Goal: Obtain resource: Obtain resource

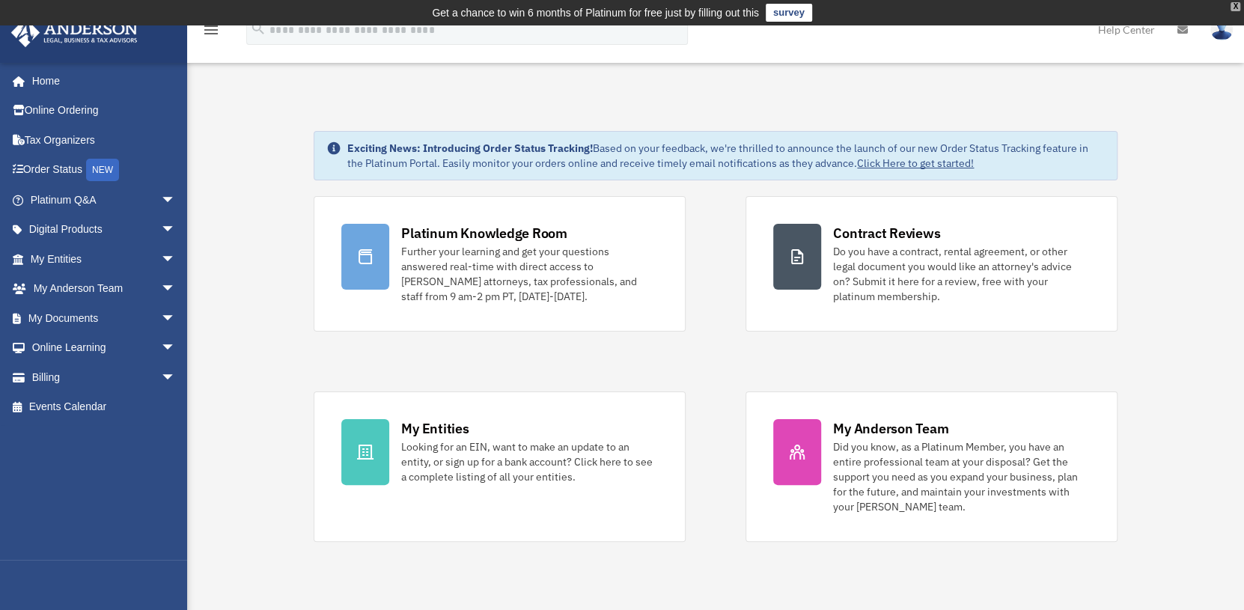
click at [1235, 7] on div "X" at bounding box center [1235, 6] width 10 height 9
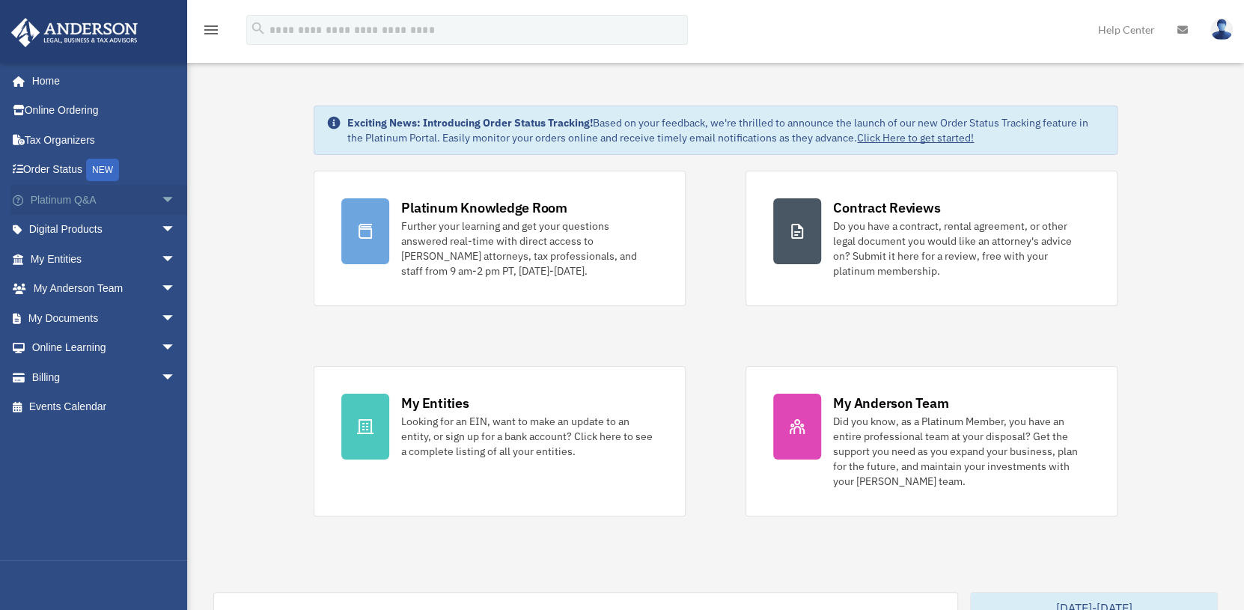
click at [161, 195] on span "arrow_drop_down" at bounding box center [176, 200] width 30 height 31
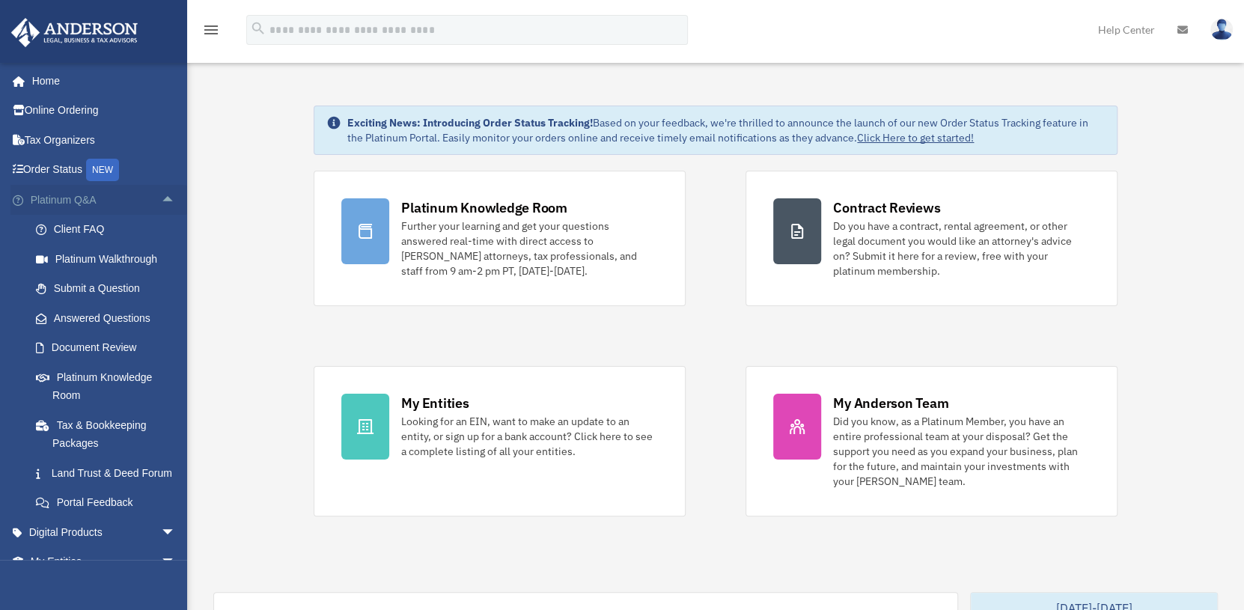
click at [161, 195] on span "arrow_drop_up" at bounding box center [176, 200] width 30 height 31
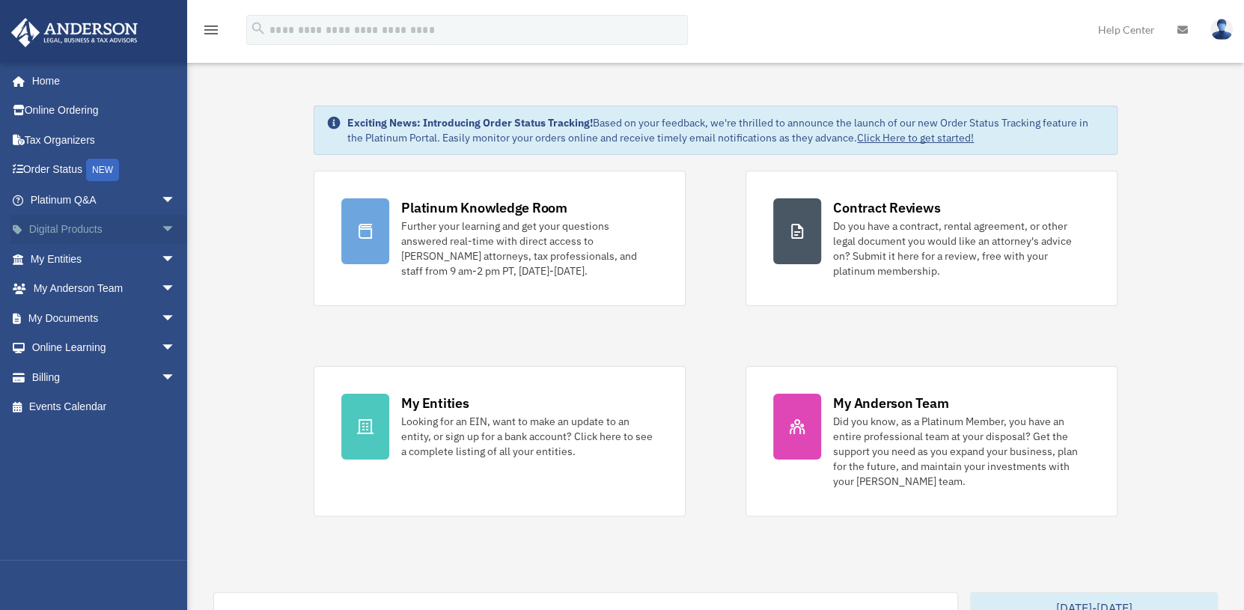
click at [161, 228] on span "arrow_drop_down" at bounding box center [176, 230] width 30 height 31
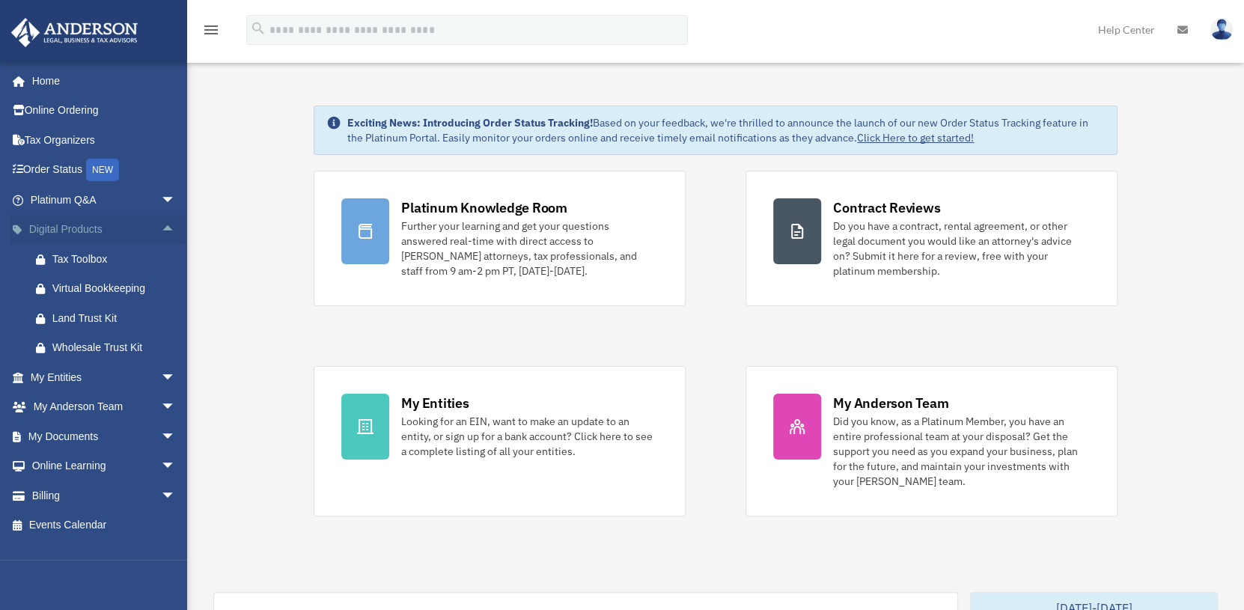
click at [161, 228] on span "arrow_drop_up" at bounding box center [176, 230] width 30 height 31
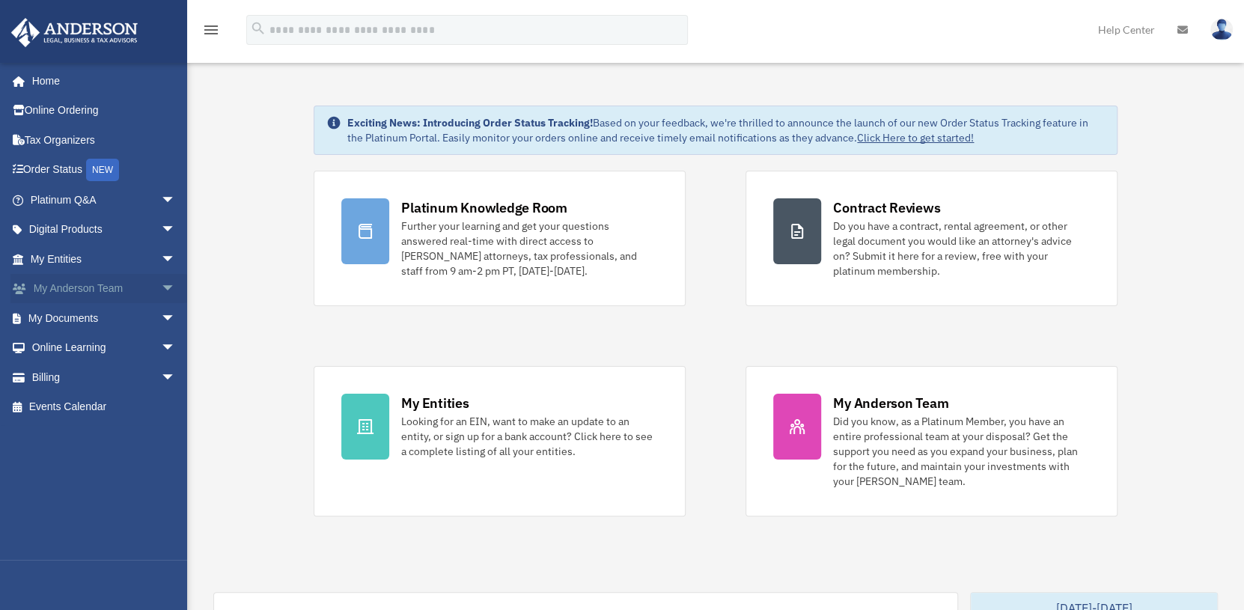
click at [161, 284] on span "arrow_drop_down" at bounding box center [176, 289] width 30 height 31
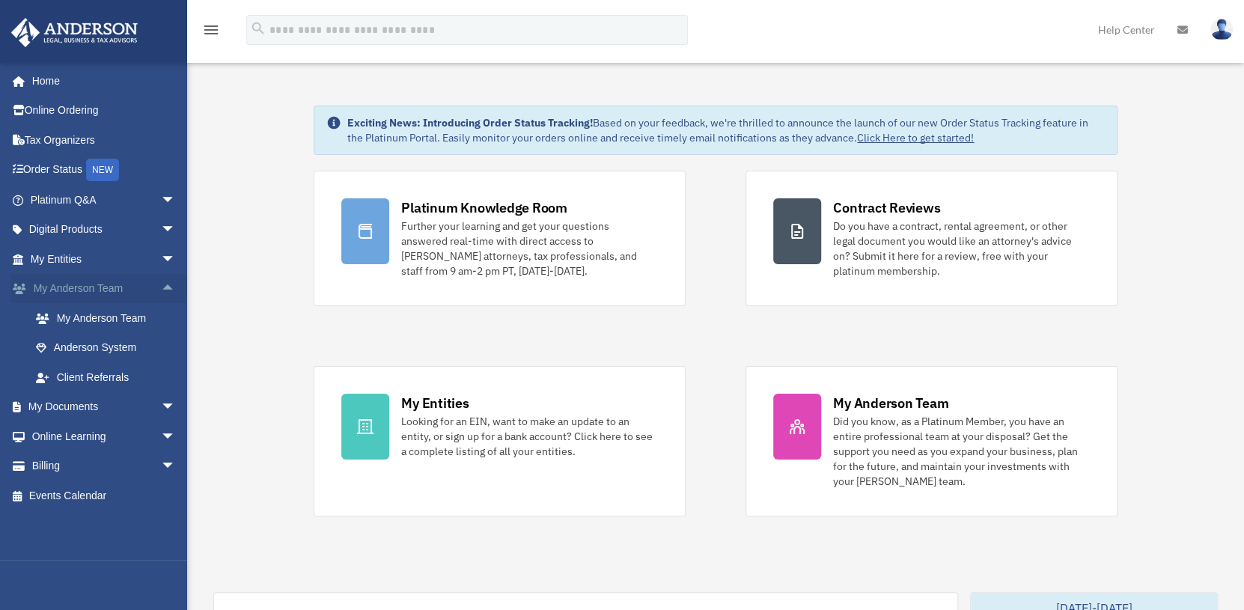
click at [161, 284] on span "arrow_drop_up" at bounding box center [176, 289] width 30 height 31
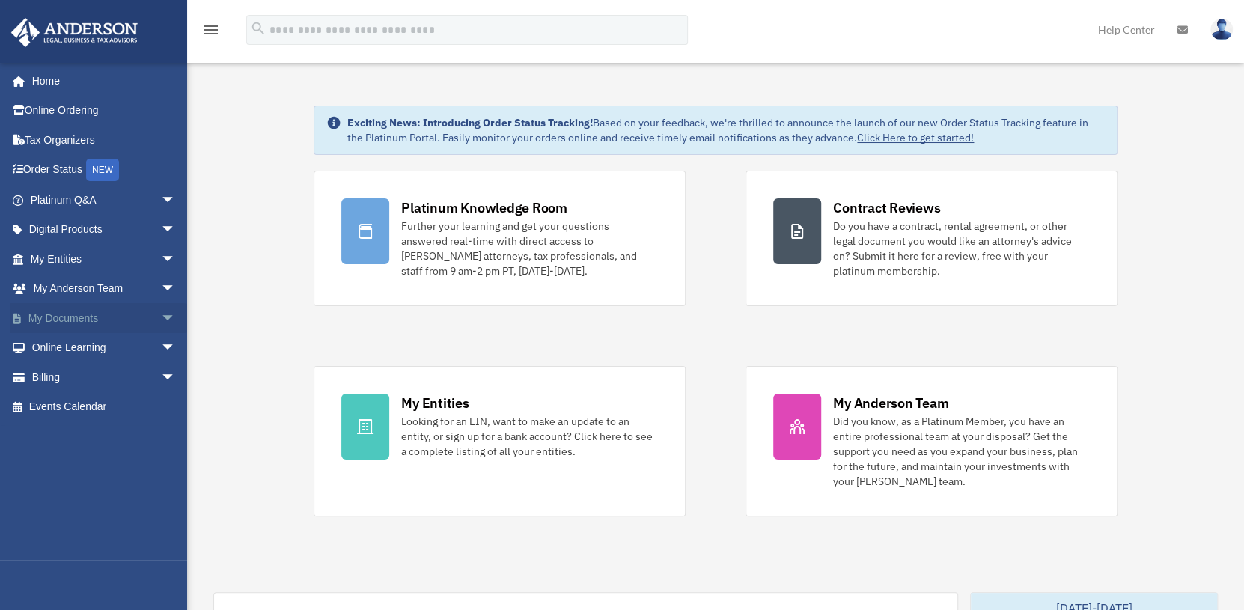
click at [161, 318] on span "arrow_drop_down" at bounding box center [176, 318] width 30 height 31
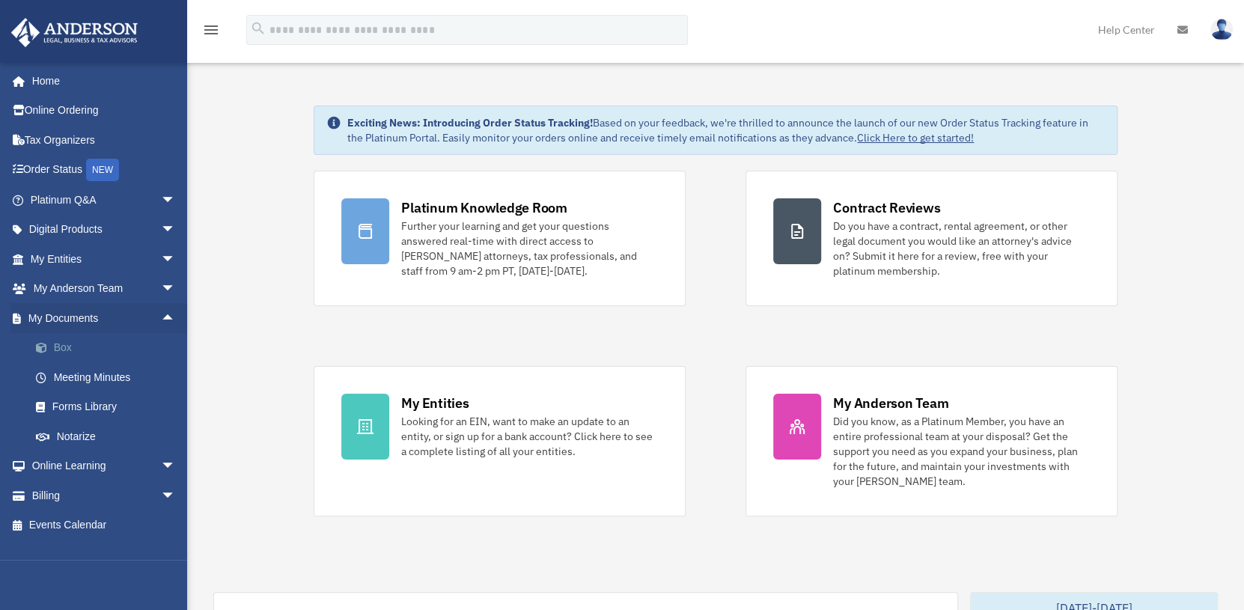
click at [59, 345] on link "Box" at bounding box center [109, 348] width 177 height 30
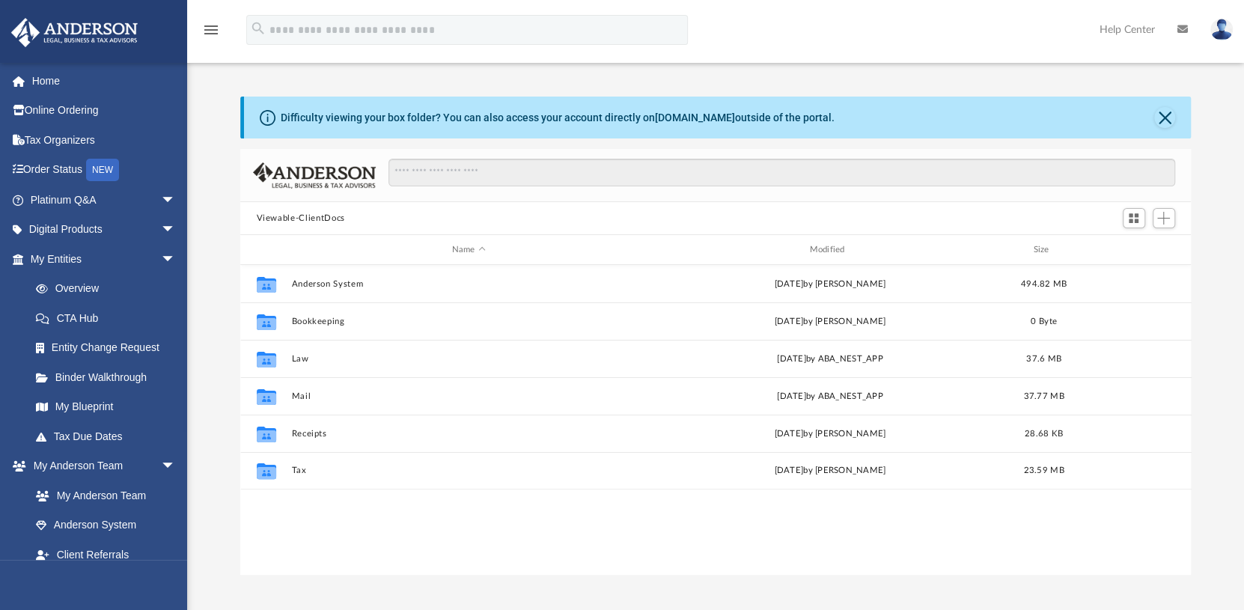
scroll to position [328, 939]
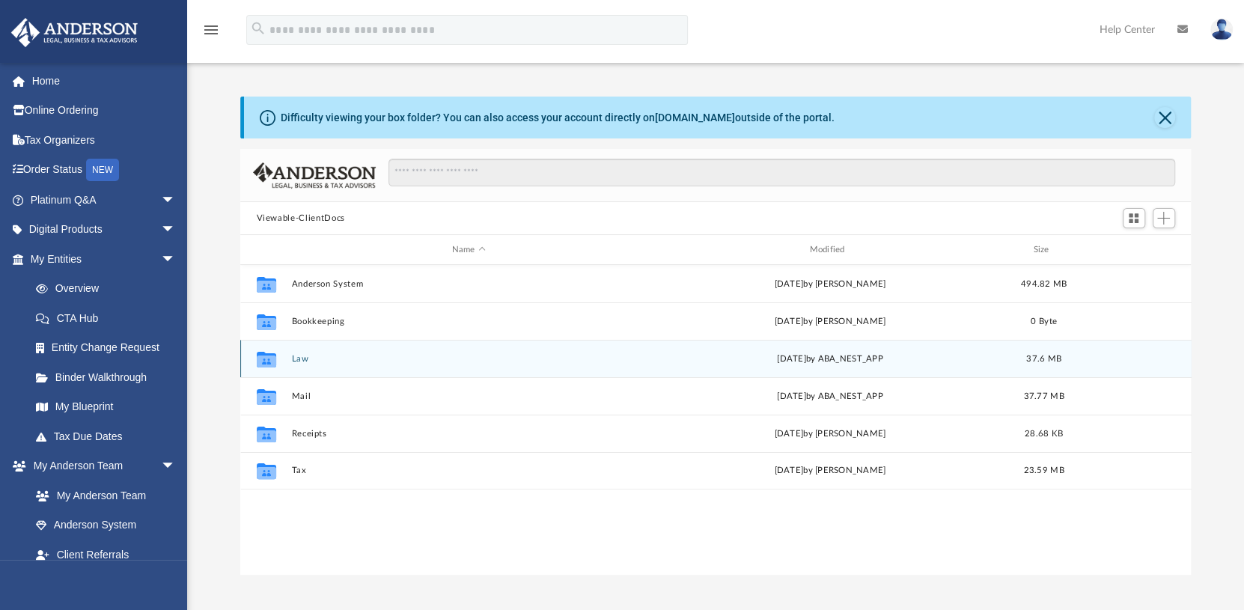
click at [293, 365] on div "Collaborated Folder Law [DATE] by ABA_NEST_APP 37.6 MB" at bounding box center [715, 358] width 951 height 37
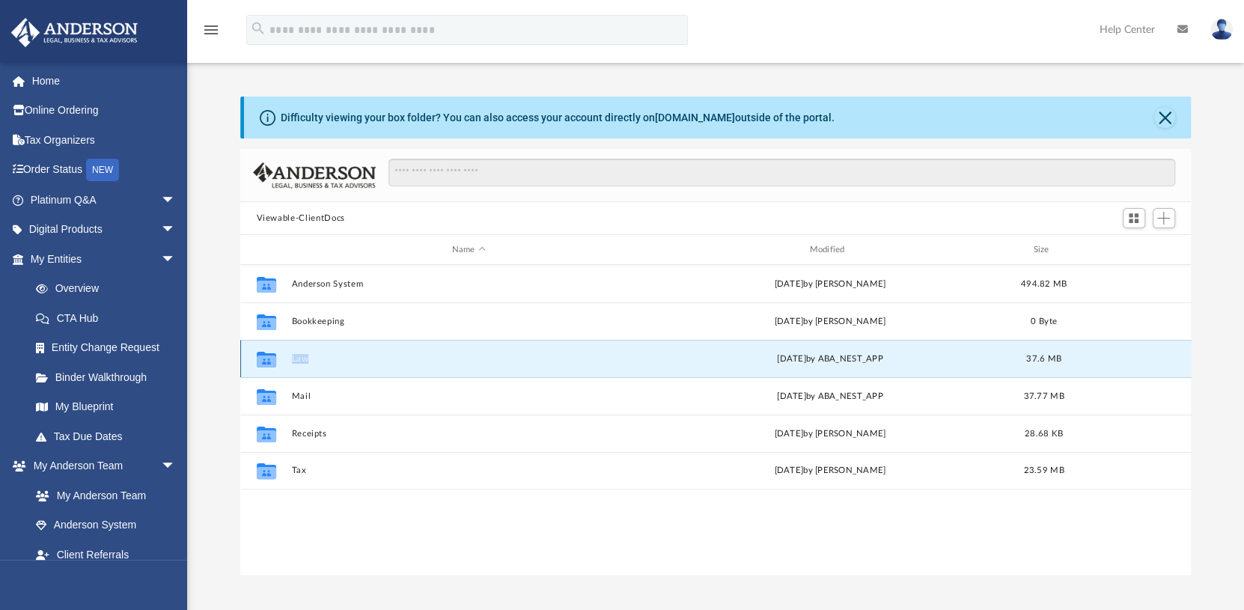
click at [293, 364] on div "Collaborated Folder Law [DATE] by ABA_NEST_APP 37.6 MB" at bounding box center [715, 358] width 951 height 37
click at [296, 355] on button "Law" at bounding box center [468, 359] width 355 height 10
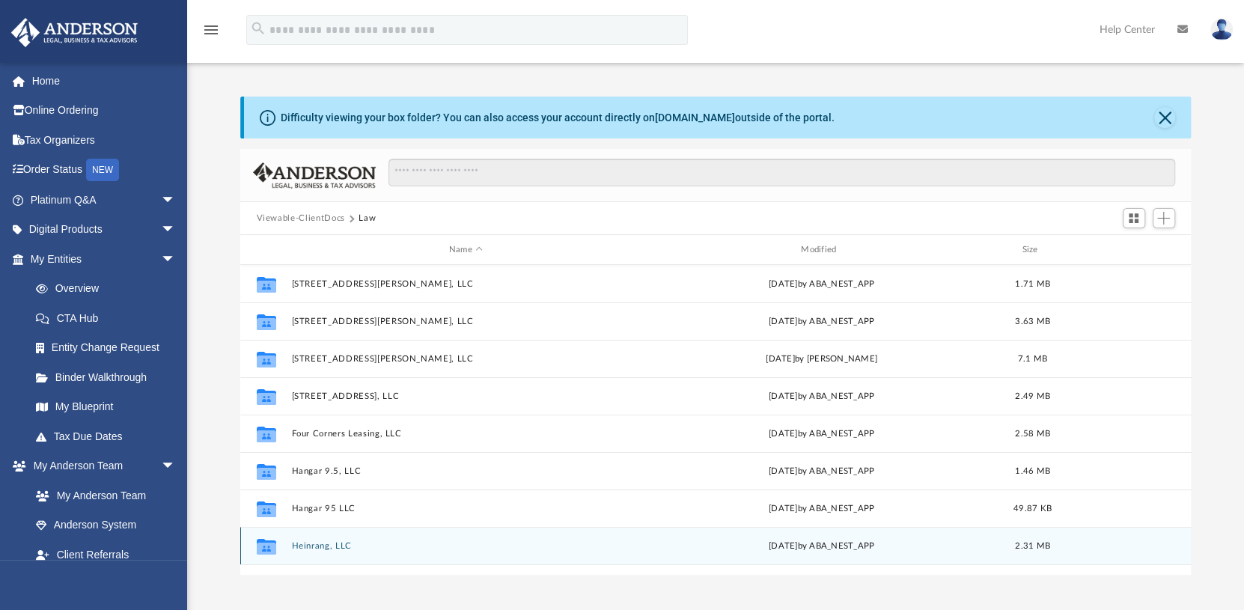
click at [323, 541] on button "Heinrang, LLC" at bounding box center [465, 546] width 349 height 10
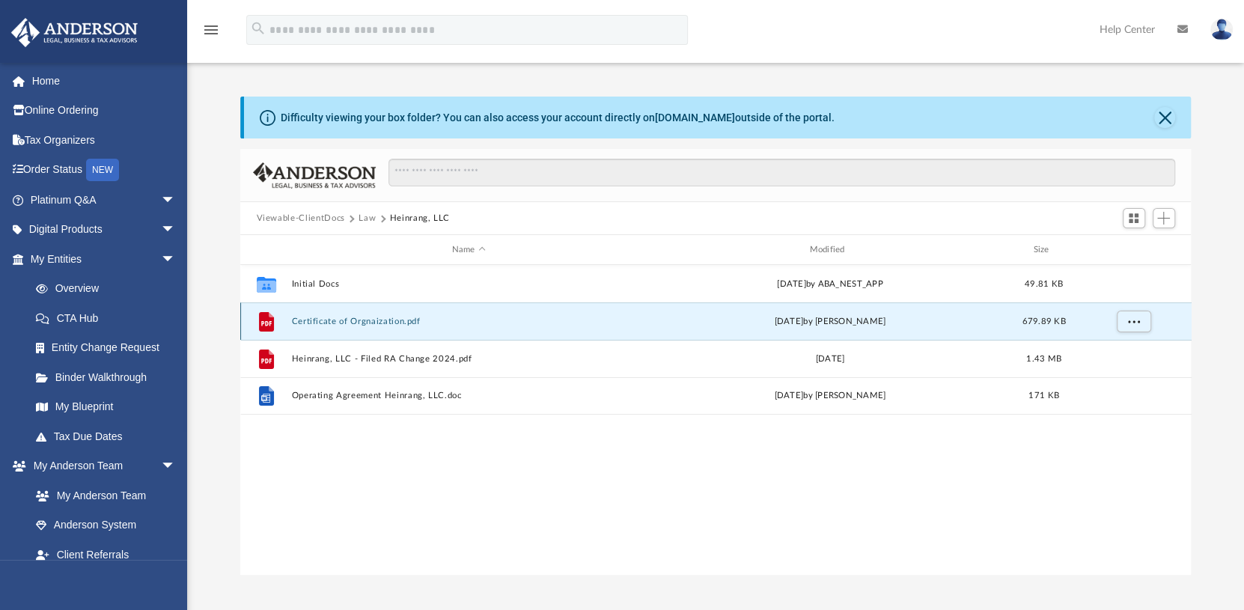
click at [332, 322] on button "Certificate of Orgnaization.pdf" at bounding box center [468, 322] width 355 height 10
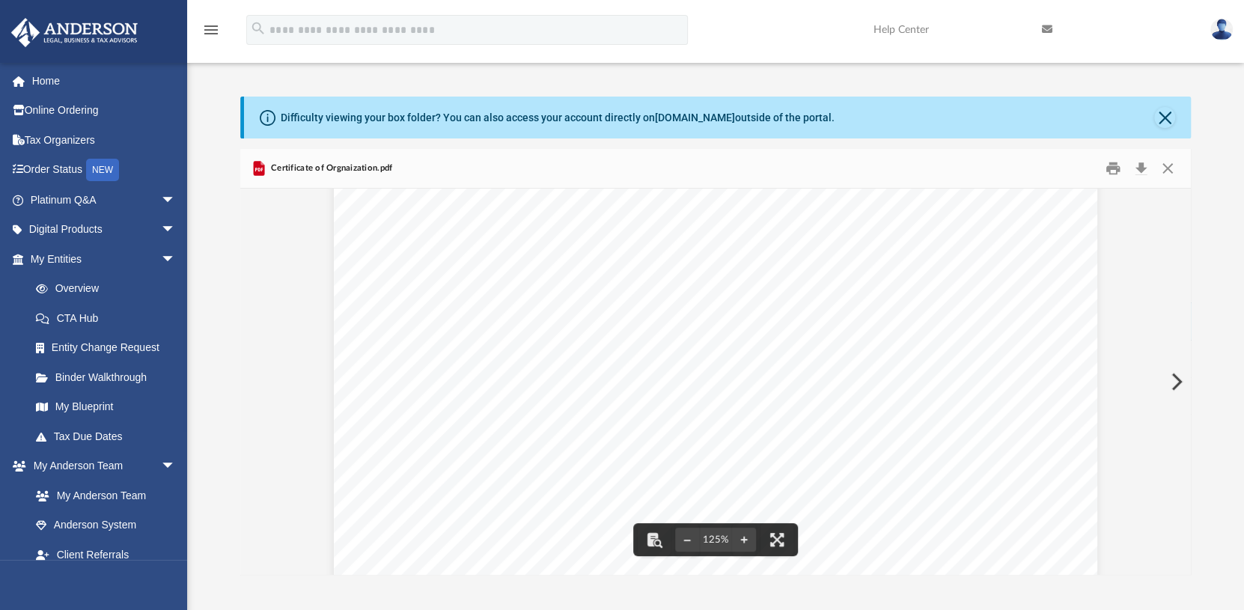
scroll to position [374, 0]
click at [1176, 171] on button "Close" at bounding box center [1167, 168] width 27 height 23
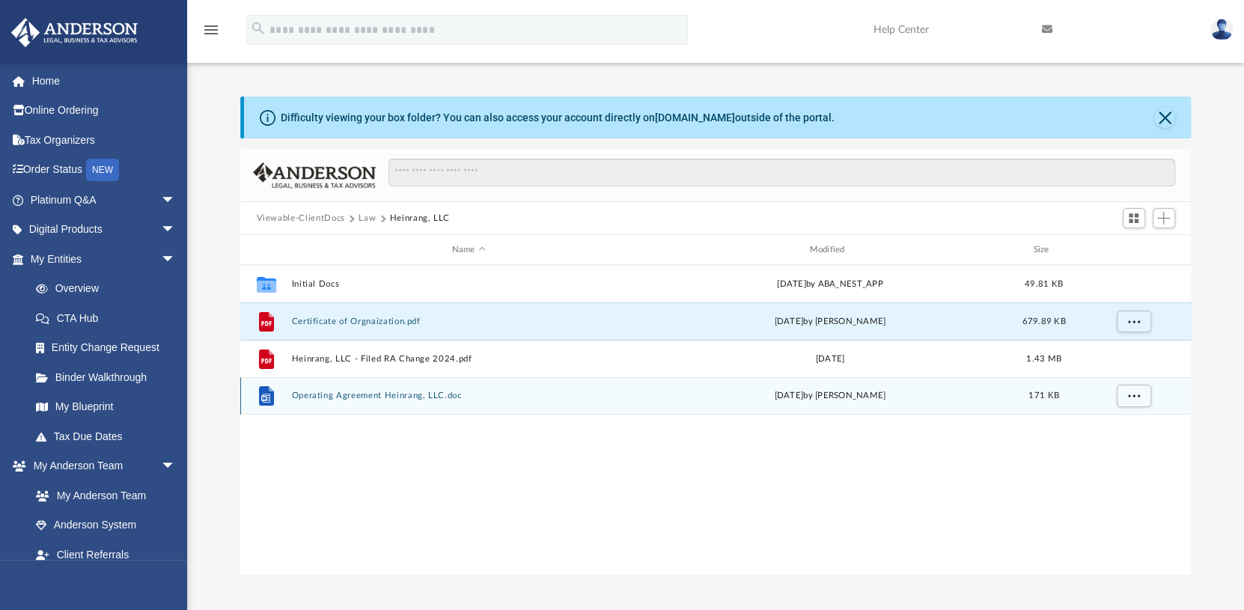
click at [380, 398] on button "Operating Agreement Heinrang, LLC.doc" at bounding box center [468, 396] width 355 height 10
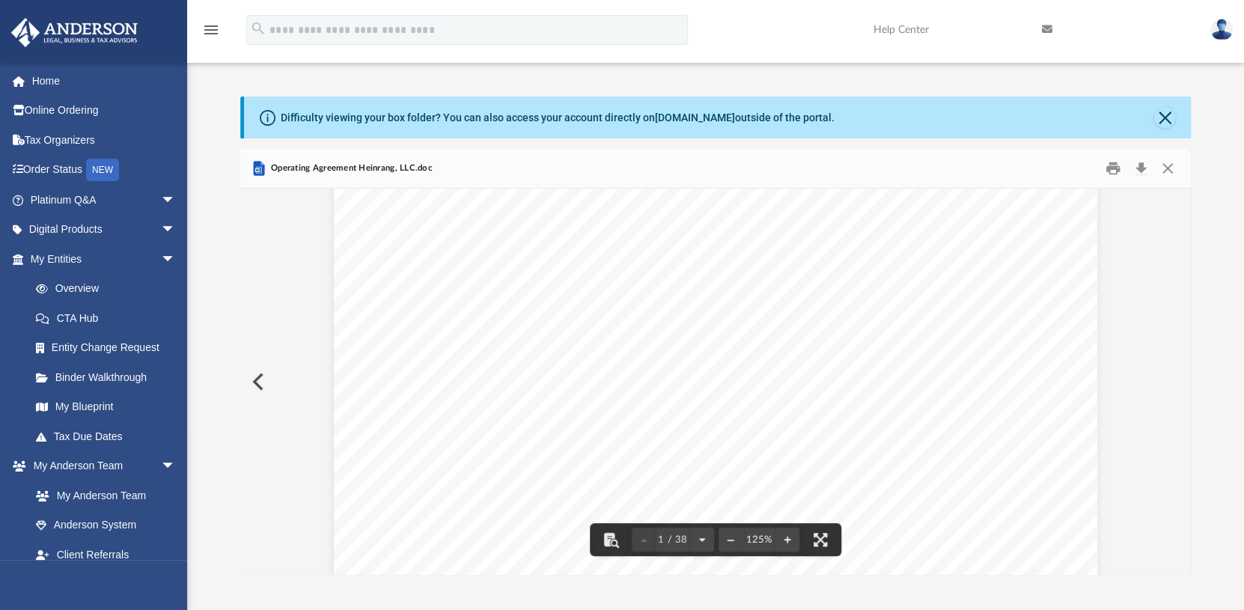
scroll to position [225, 0]
click at [1164, 170] on button "Close" at bounding box center [1167, 168] width 27 height 23
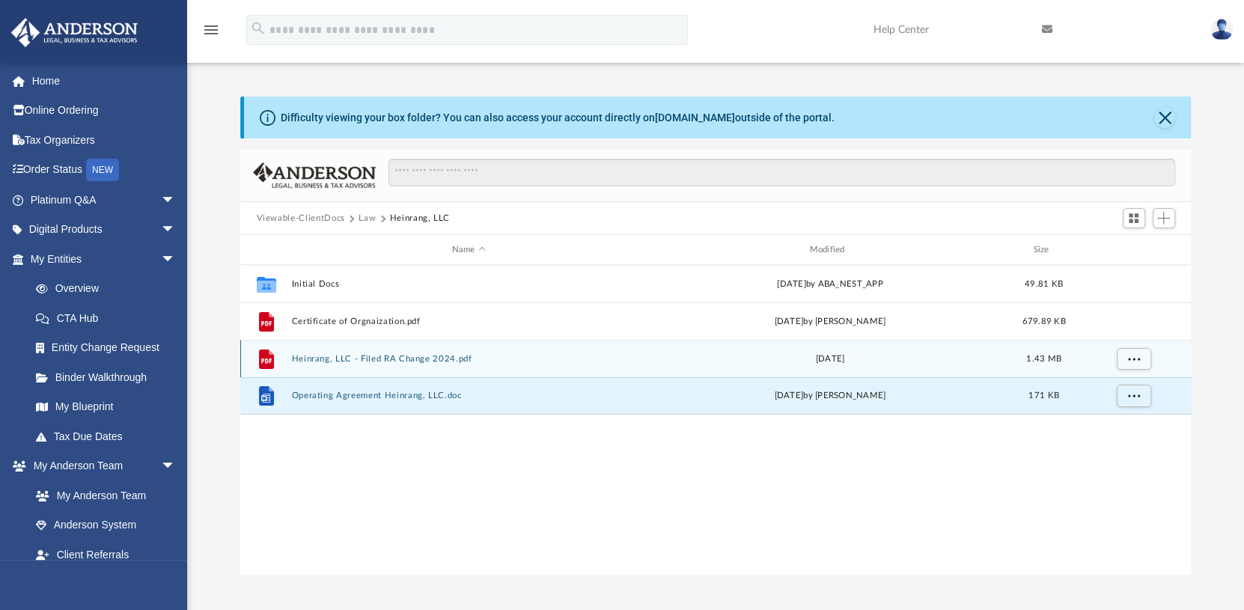
click at [333, 357] on button "Heinrang, LLC - Filed RA Change 2024.pdf" at bounding box center [468, 359] width 355 height 10
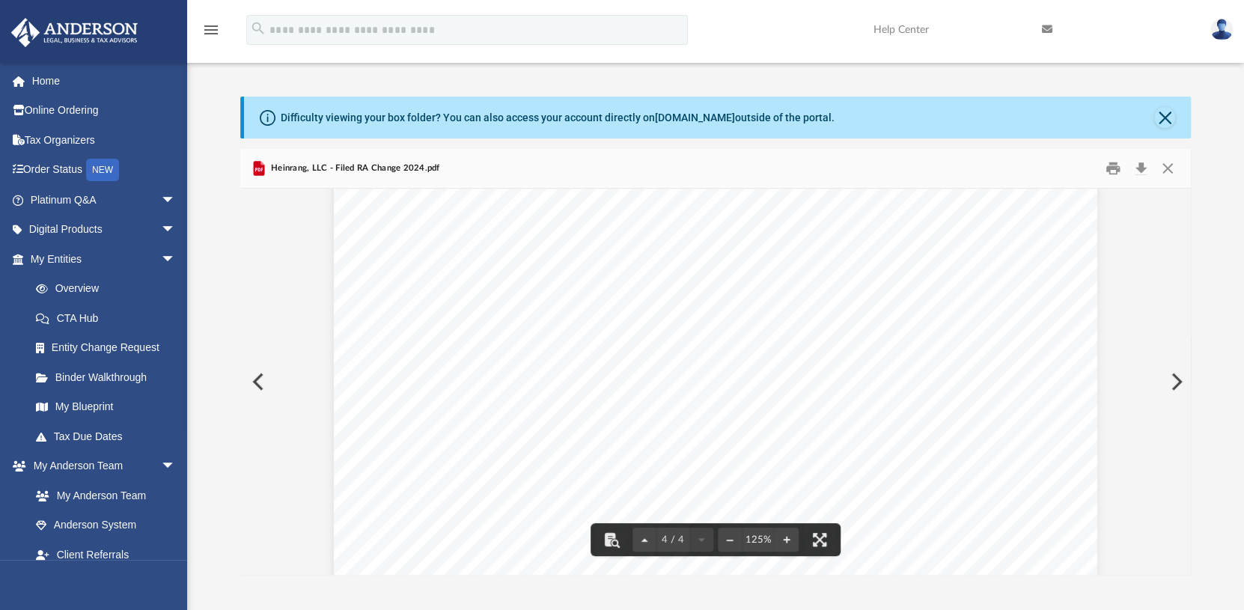
scroll to position [3654, 0]
click at [1169, 163] on button "Close" at bounding box center [1167, 168] width 27 height 23
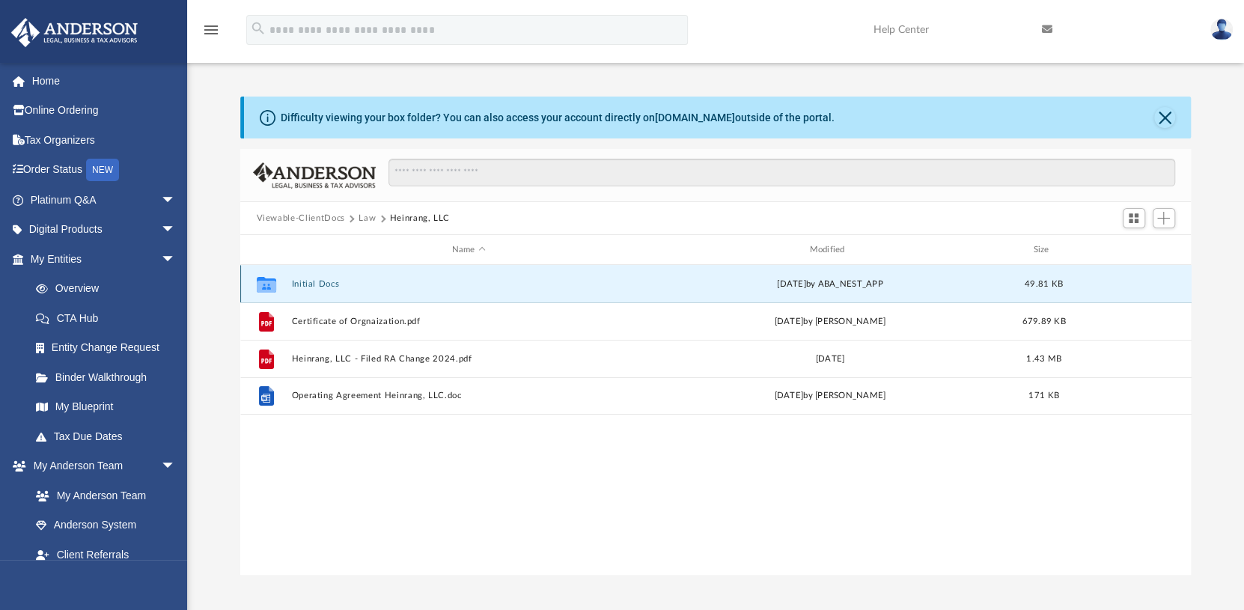
click at [317, 282] on button "Initial Docs" at bounding box center [468, 284] width 355 height 10
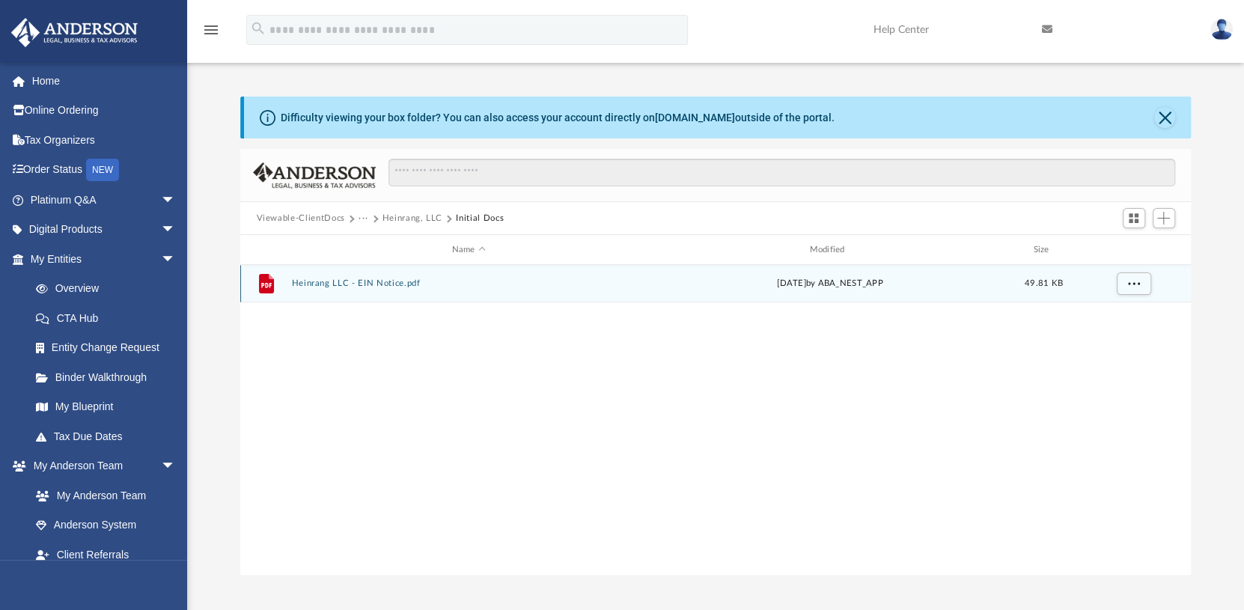
click at [368, 280] on button "Heinrang LLC - EIN Notice.pdf" at bounding box center [468, 283] width 355 height 10
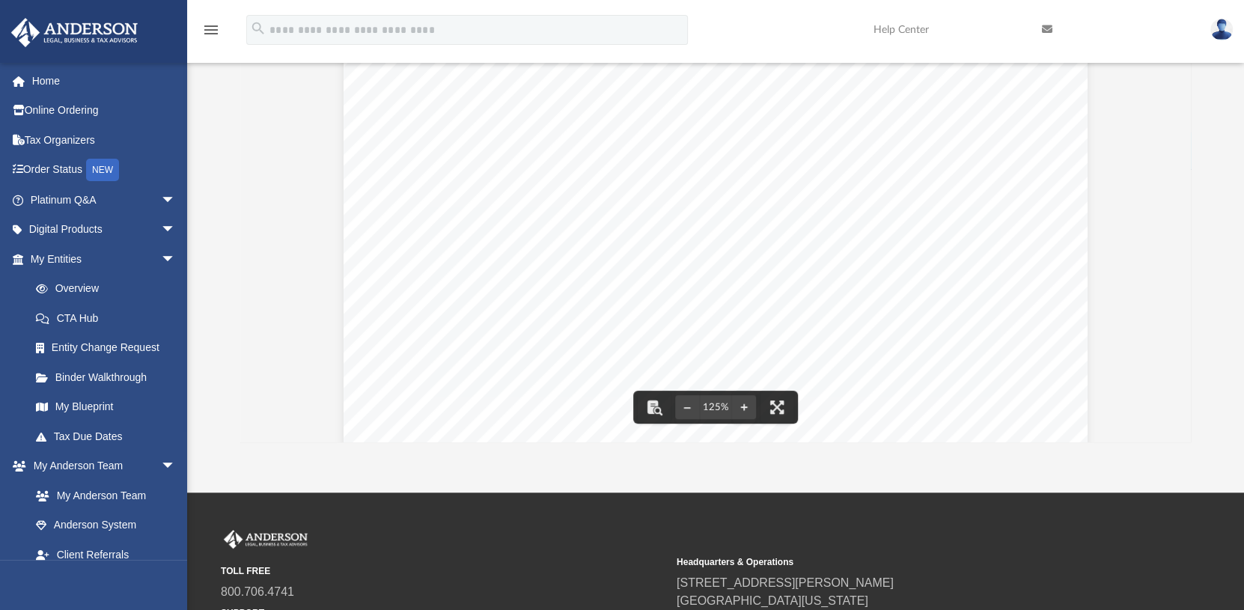
scroll to position [0, 0]
drag, startPoint x: 570, startPoint y: 273, endPoint x: 513, endPoint y: 275, distance: 57.7
click at [519, 275] on span "[US_EMPLOYER_IDENTIFICATION_NUMBER]" at bounding box center [638, 273] width 239 height 11
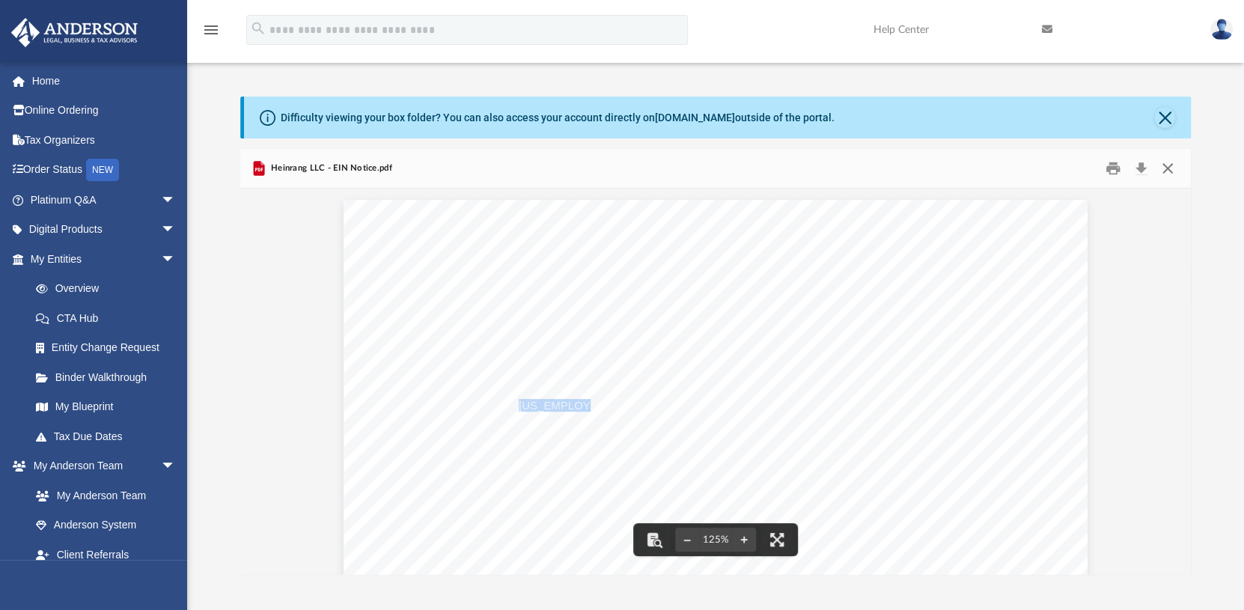
click at [1170, 168] on button "Close" at bounding box center [1167, 168] width 27 height 23
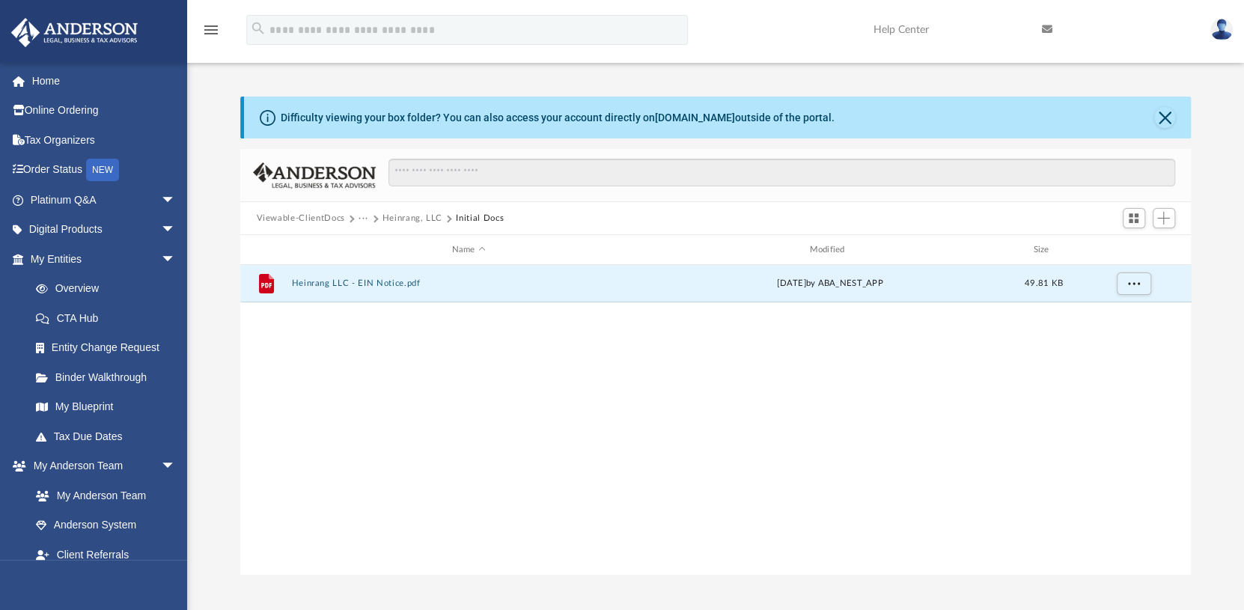
click at [420, 217] on button "Heinrang, LLC" at bounding box center [412, 218] width 60 height 13
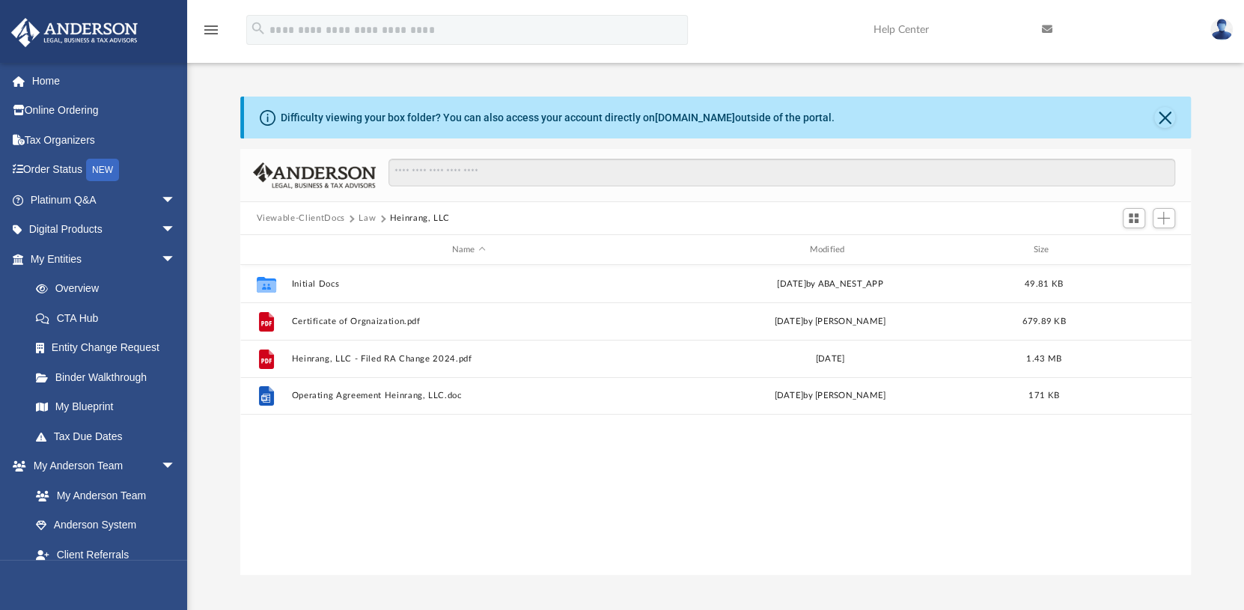
click at [362, 218] on button "Law" at bounding box center [366, 218] width 17 height 13
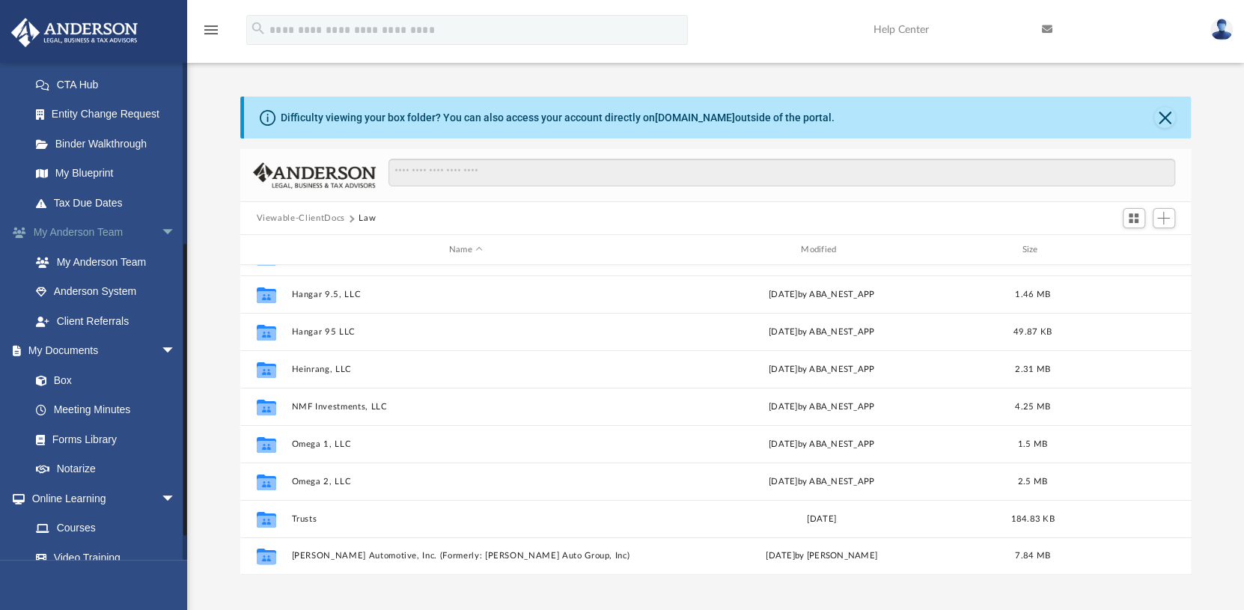
scroll to position [299, 0]
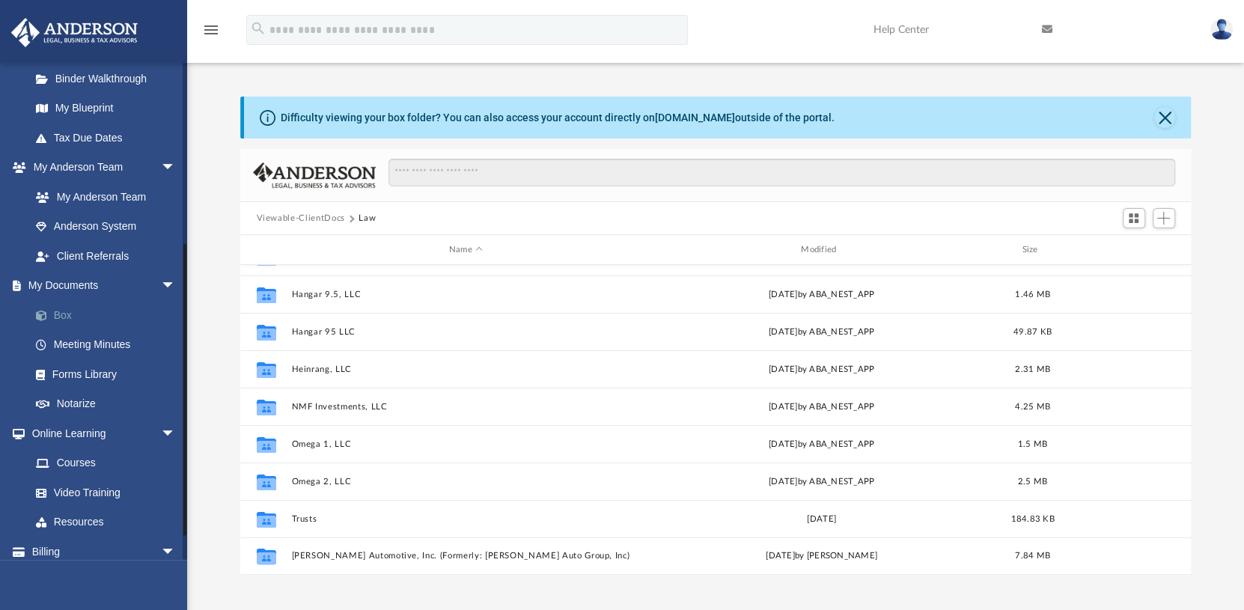
click at [70, 314] on link "Box" at bounding box center [109, 315] width 177 height 30
click at [323, 217] on button "Viewable-ClientDocs" at bounding box center [300, 218] width 88 height 13
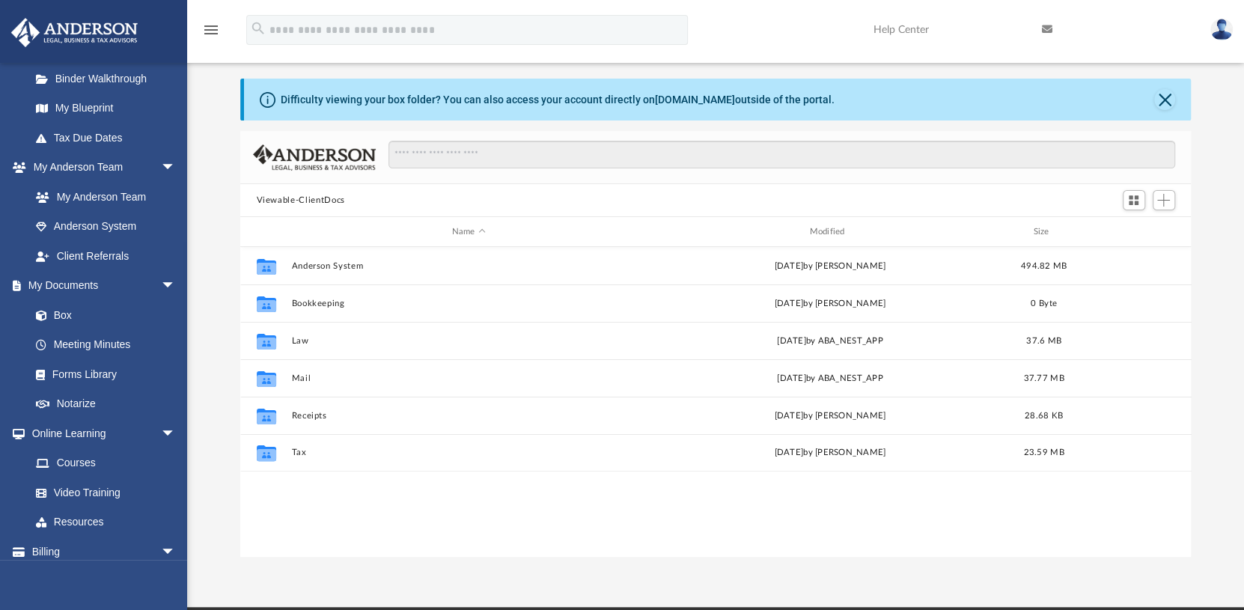
scroll to position [149, 0]
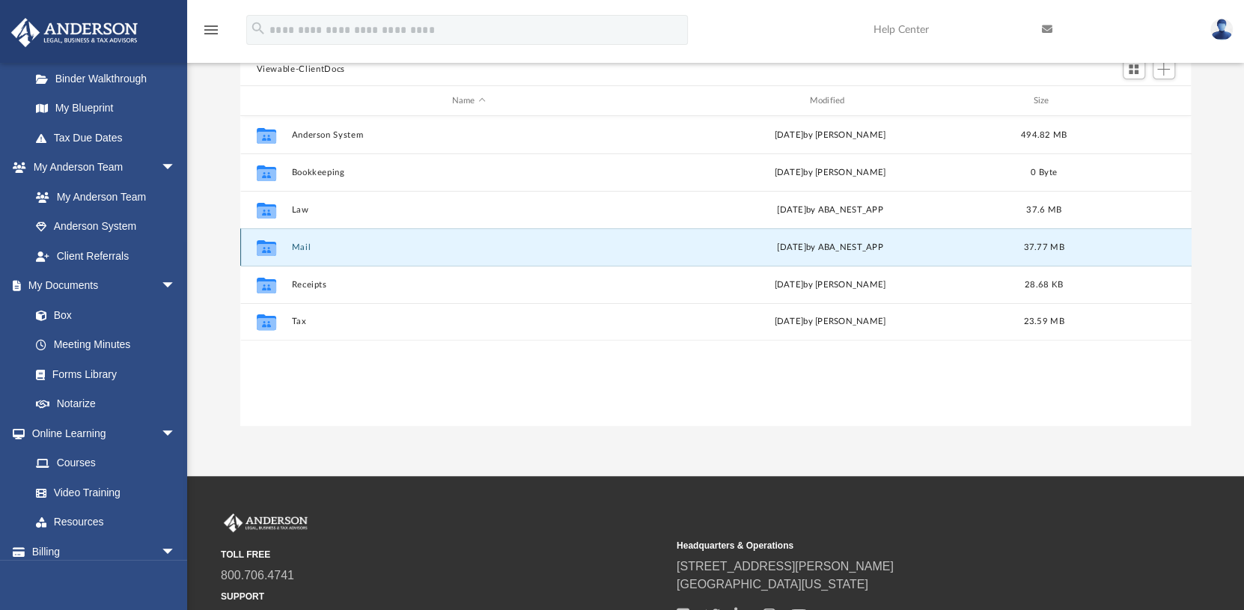
click at [302, 243] on button "Mail" at bounding box center [468, 247] width 355 height 10
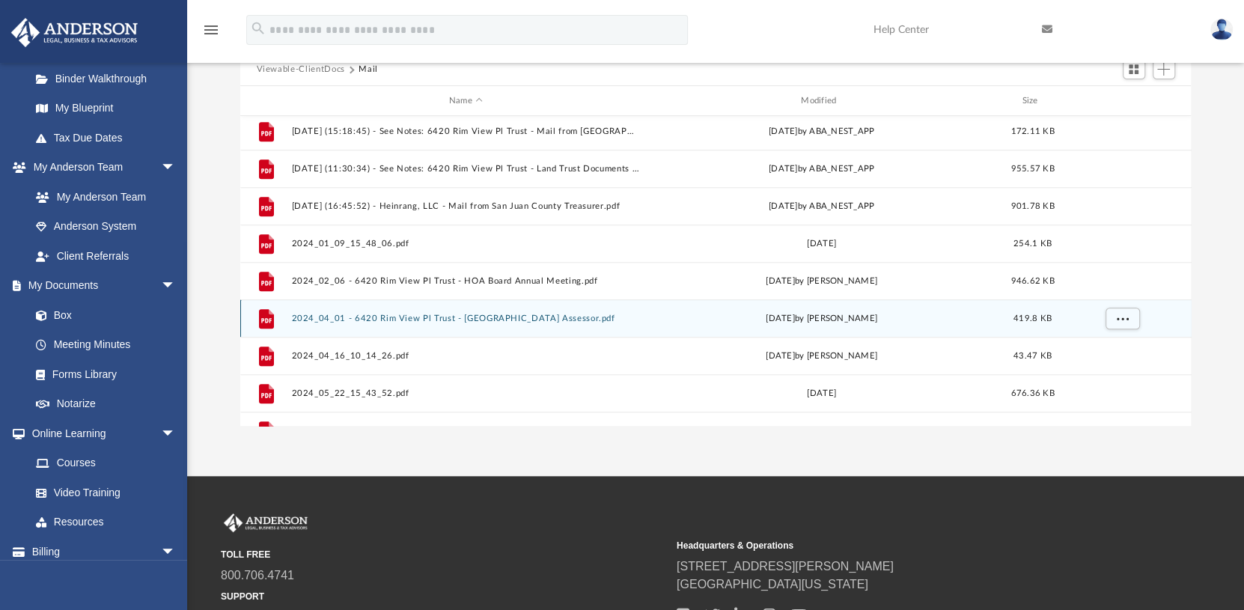
scroll to position [748, 0]
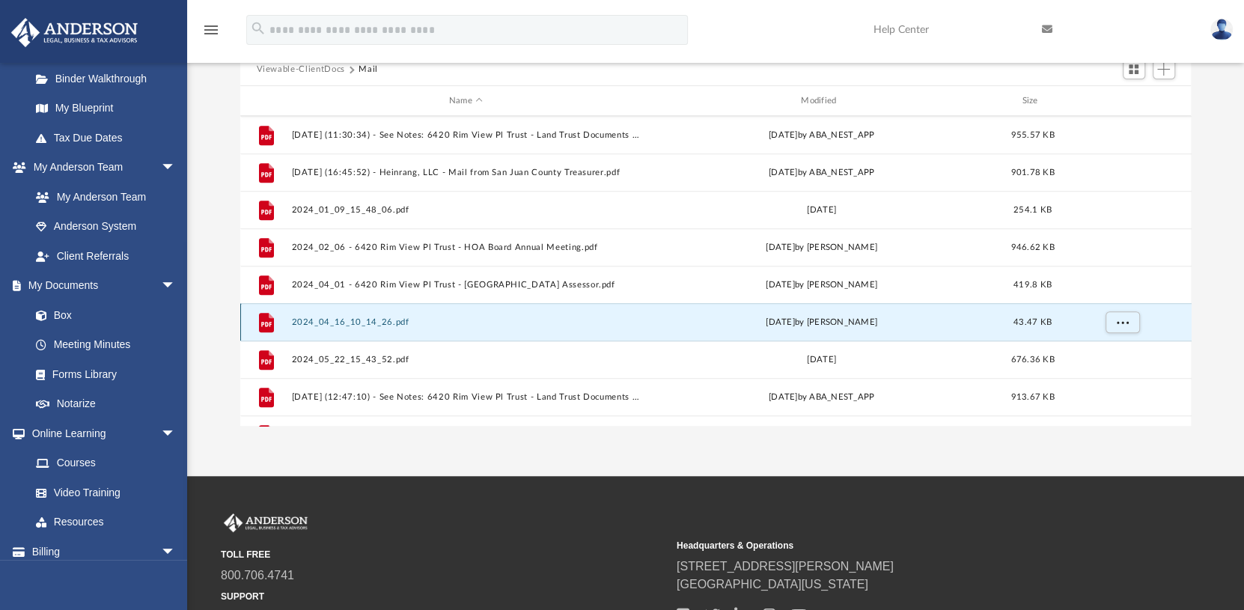
click at [328, 318] on button "2024_04_16_10_14_26.pdf" at bounding box center [465, 322] width 349 height 10
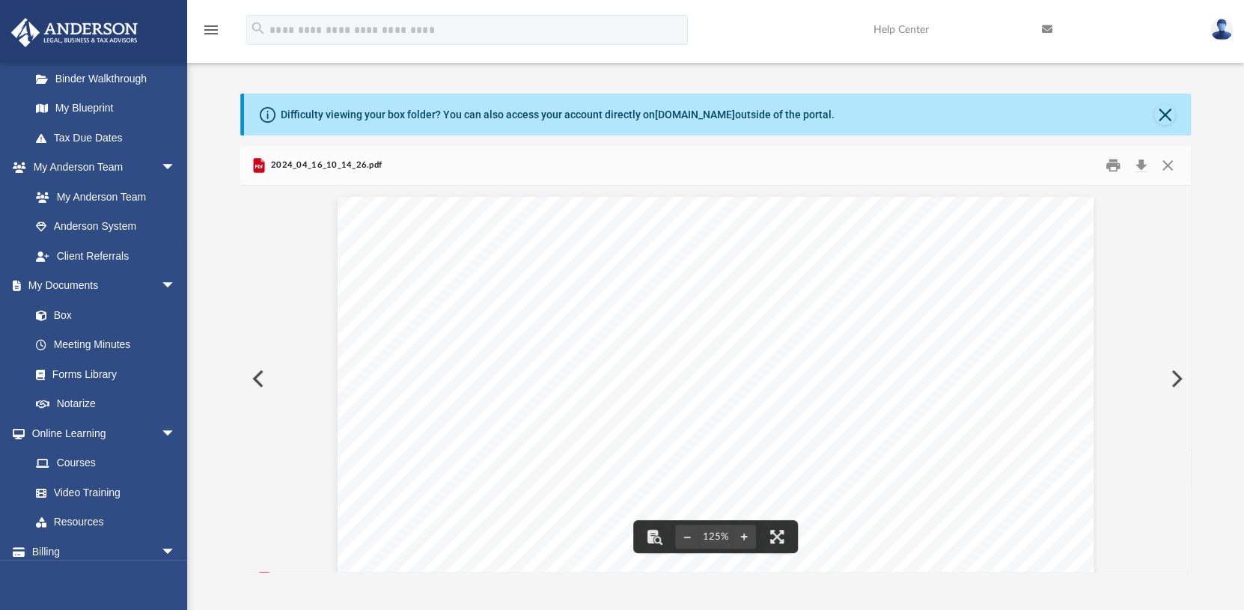
scroll to position [0, 0]
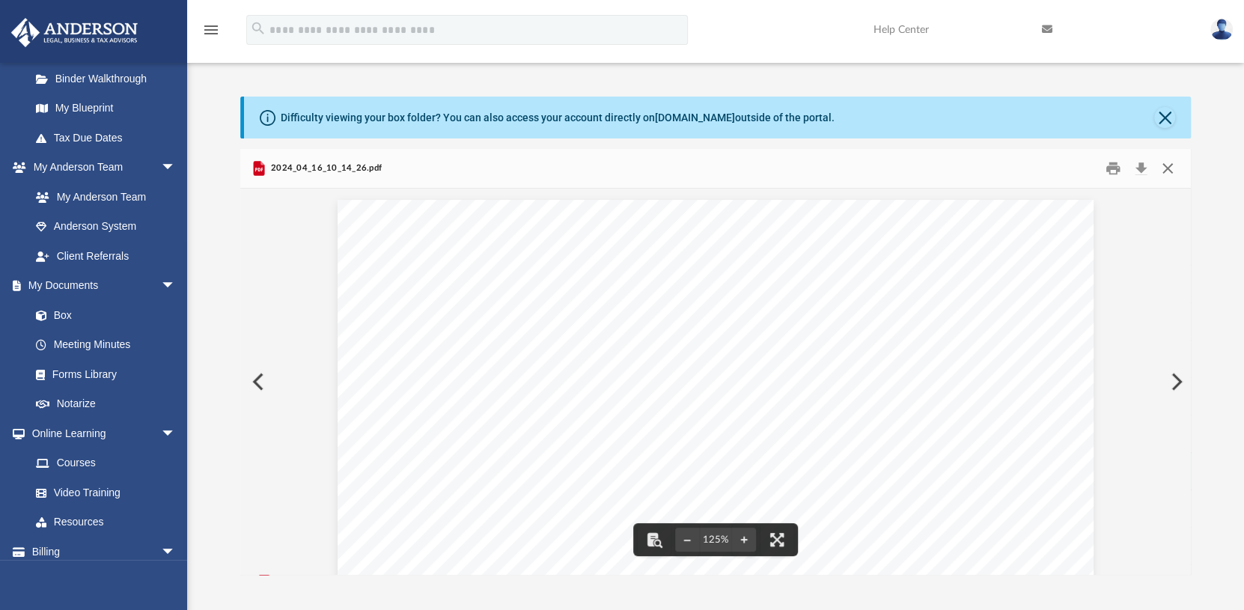
click at [1173, 164] on button "Close" at bounding box center [1167, 168] width 27 height 23
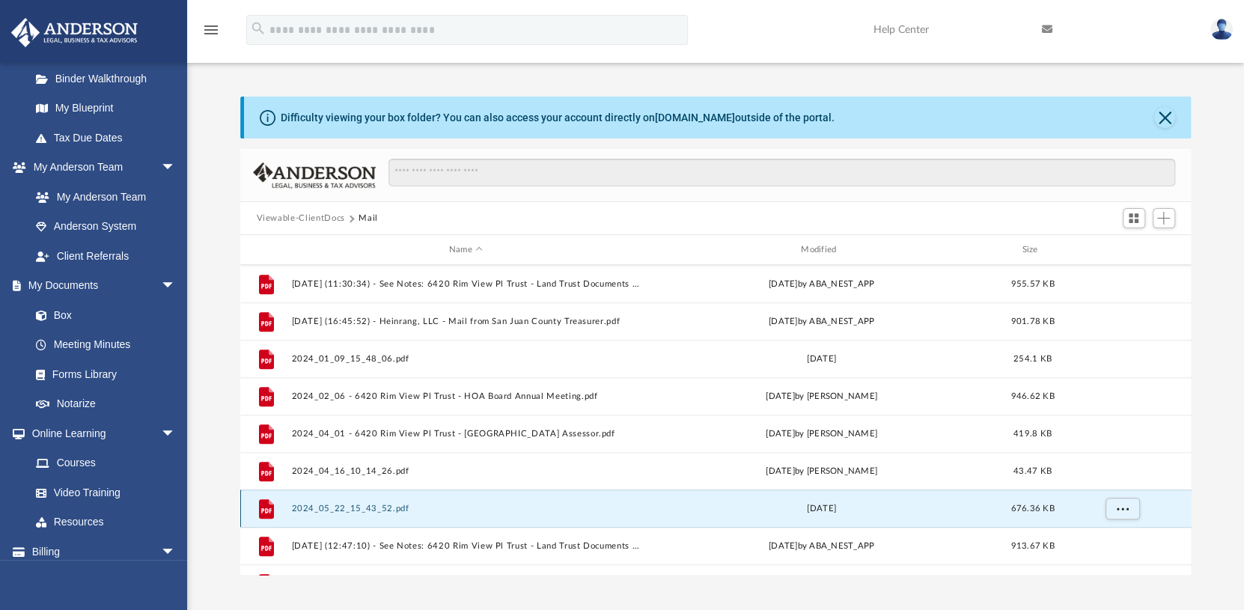
click at [394, 507] on button "2024_05_22_15_43_52.pdf" at bounding box center [465, 509] width 349 height 10
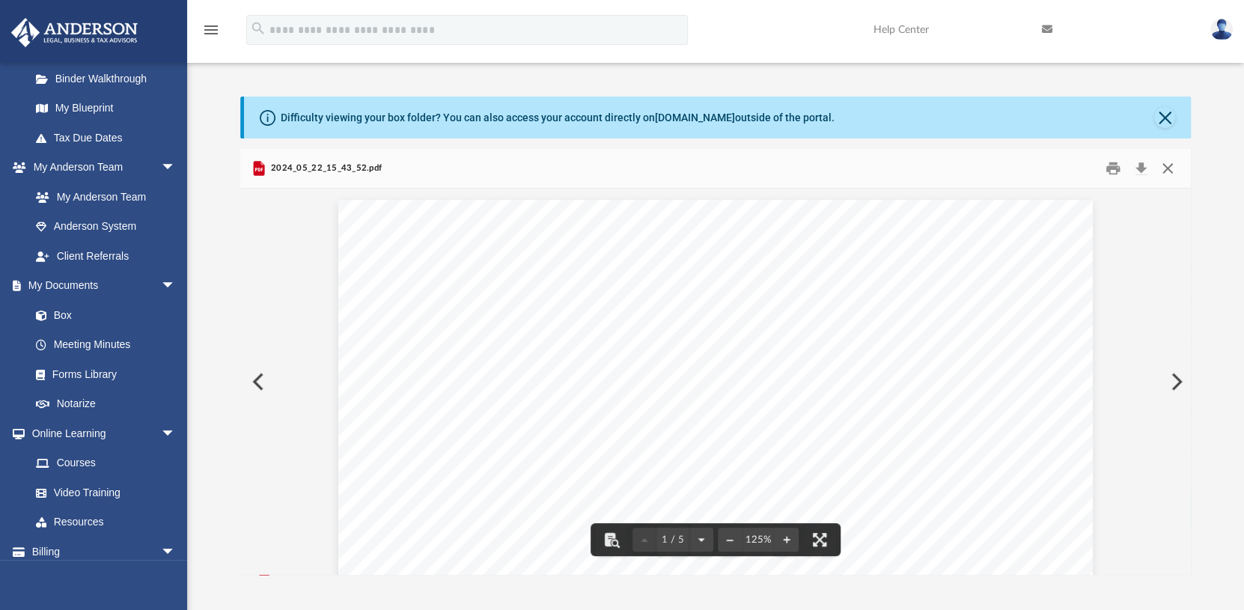
click at [1173, 166] on button "Close" at bounding box center [1167, 168] width 27 height 23
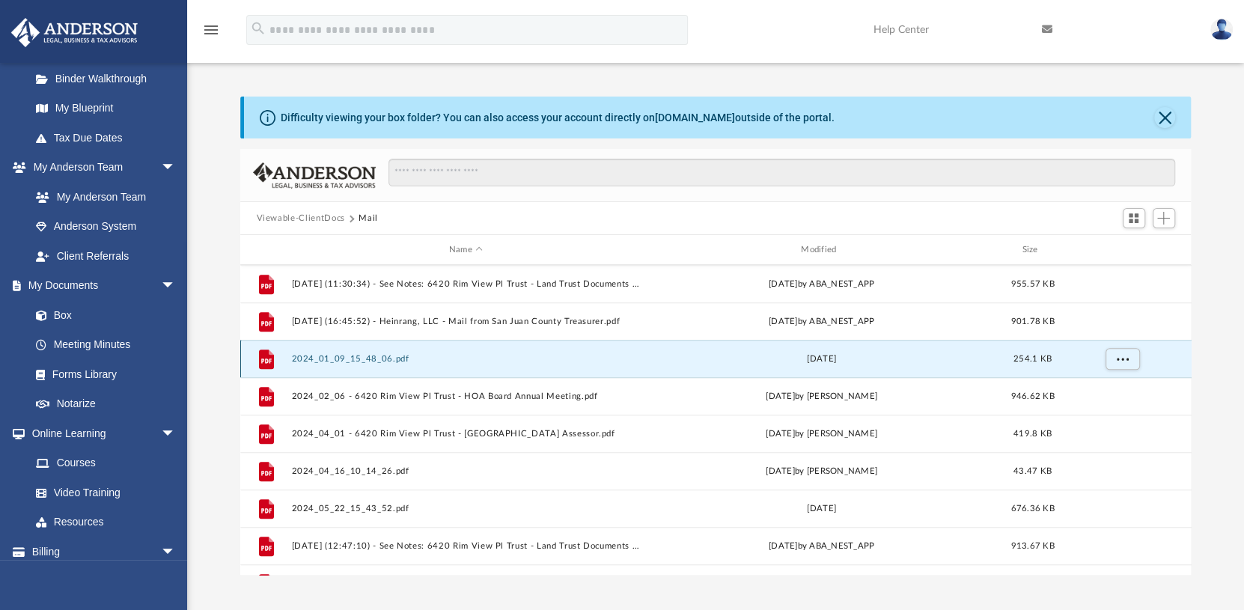
click at [384, 354] on button "2024_01_09_15_48_06.pdf" at bounding box center [465, 359] width 349 height 10
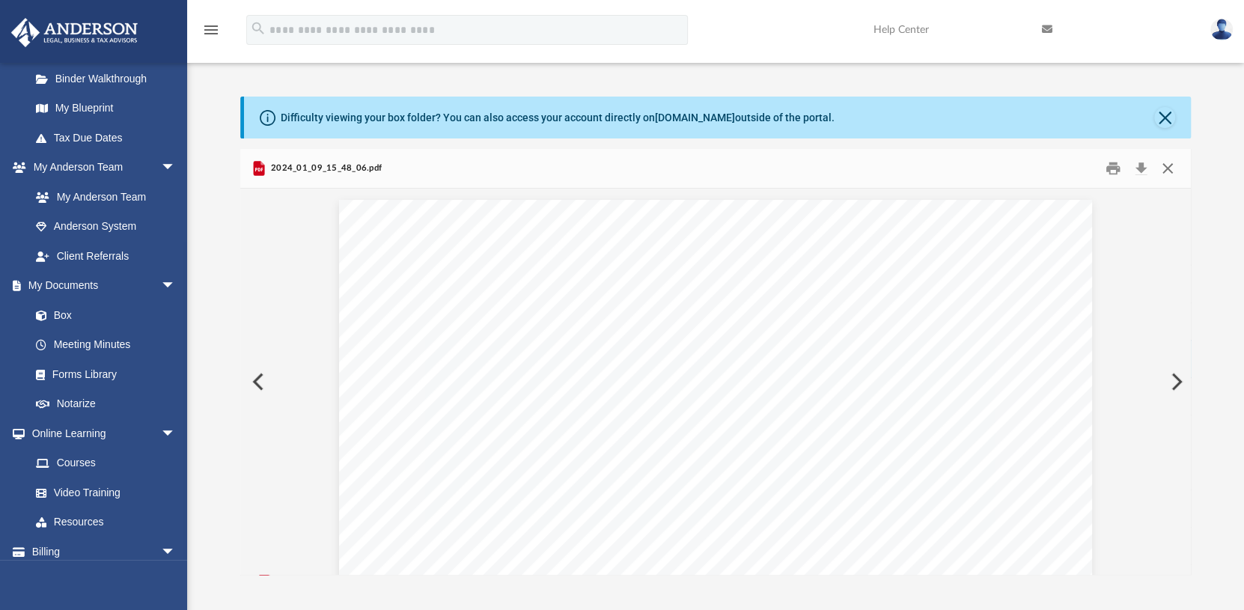
click at [1169, 171] on button "Close" at bounding box center [1167, 168] width 27 height 23
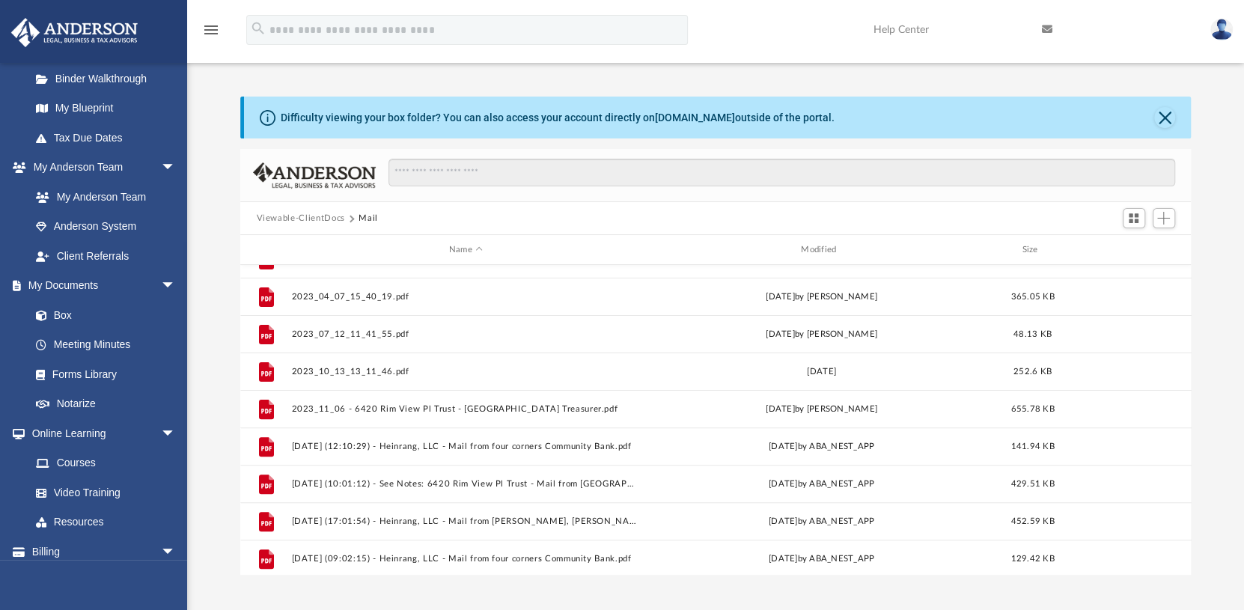
scroll to position [299, 0]
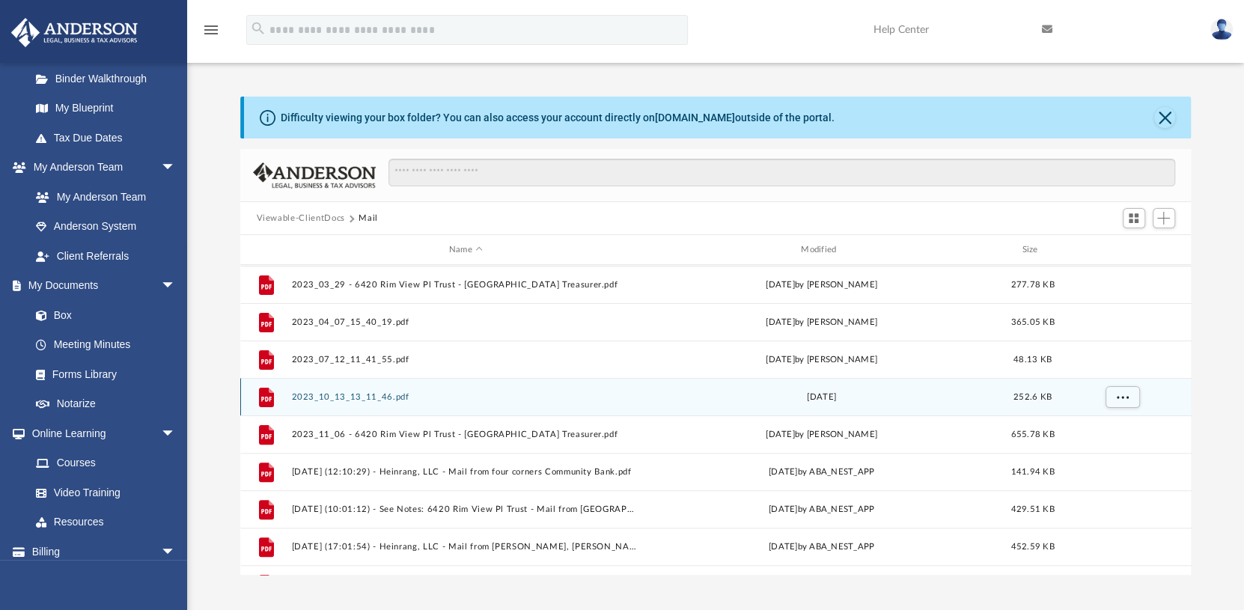
click at [369, 392] on button "2023_10_13_13_11_46.pdf" at bounding box center [465, 397] width 349 height 10
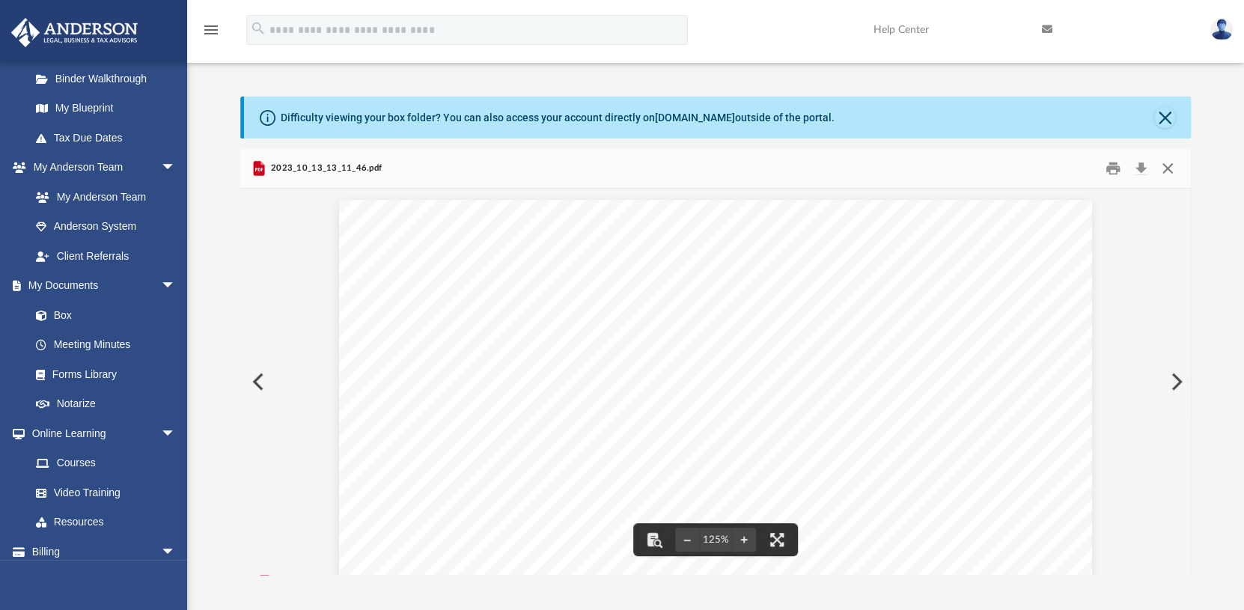
click at [1170, 171] on button "Close" at bounding box center [1167, 168] width 27 height 23
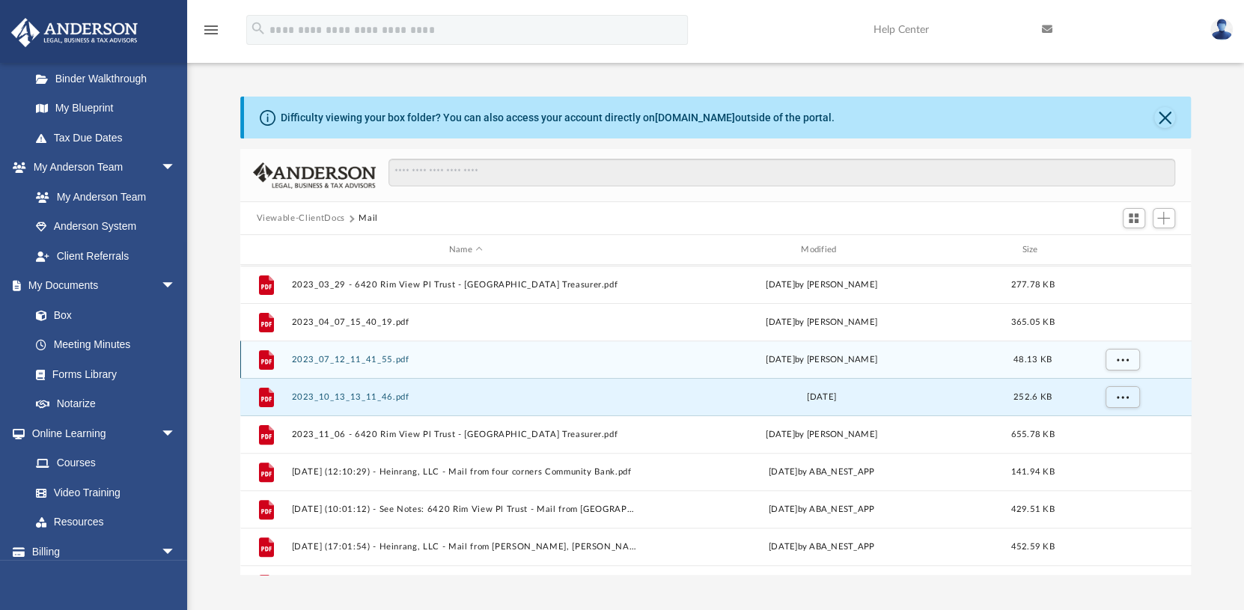
click at [368, 361] on button "2023_07_12_11_41_55.pdf" at bounding box center [465, 360] width 349 height 10
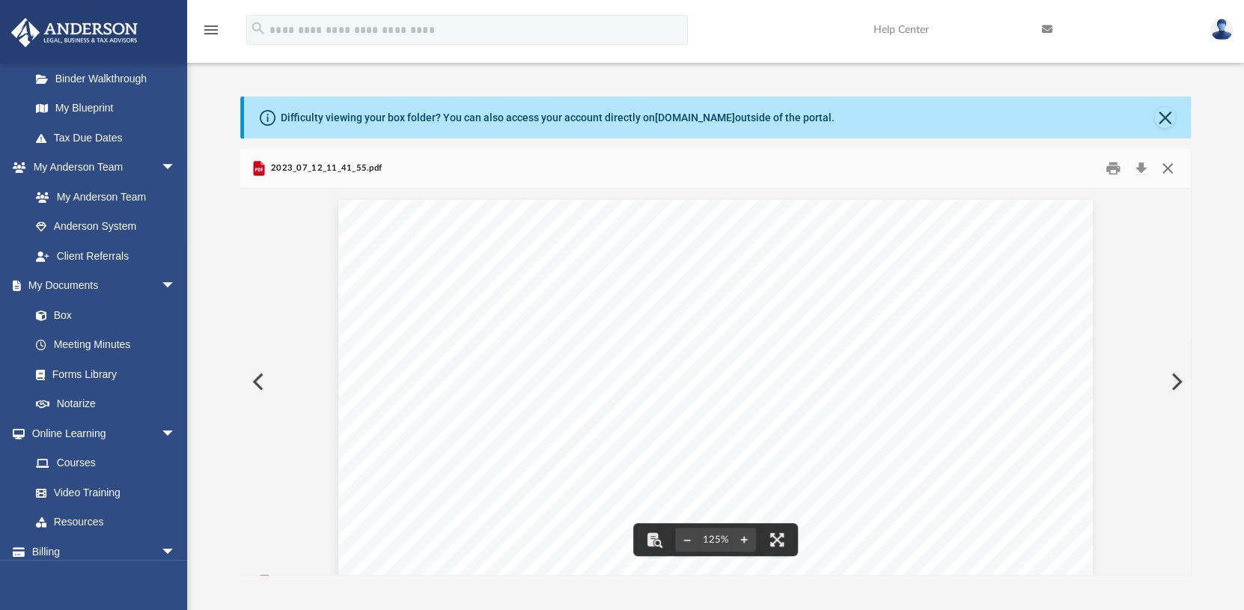
click at [1171, 167] on button "Close" at bounding box center [1167, 168] width 27 height 23
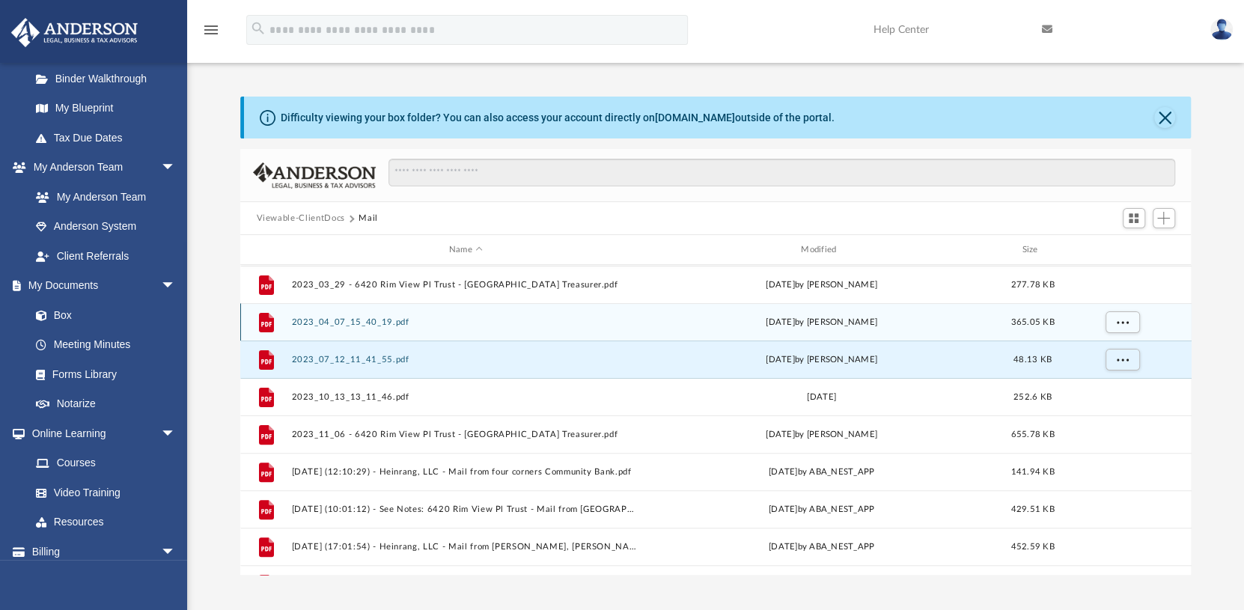
click at [314, 326] on div "File 2023_04_07_15_40_19.pdf [DATE] by [PERSON_NAME] 365.05 KB" at bounding box center [715, 321] width 951 height 37
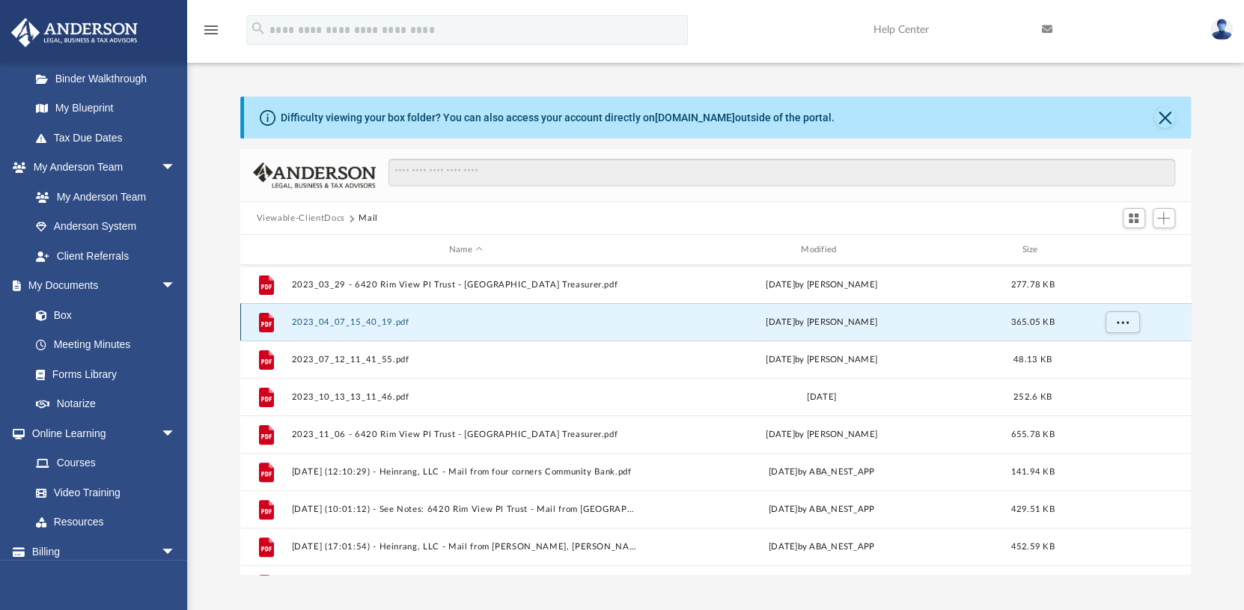
drag, startPoint x: 339, startPoint y: 329, endPoint x: 351, endPoint y: 324, distance: 13.1
click at [341, 329] on div "File 2023_04_07_15_40_19.pdf [DATE] by [PERSON_NAME] 365.05 KB" at bounding box center [715, 321] width 951 height 37
click at [351, 323] on button "2023_04_07_15_40_19.pdf" at bounding box center [465, 322] width 349 height 10
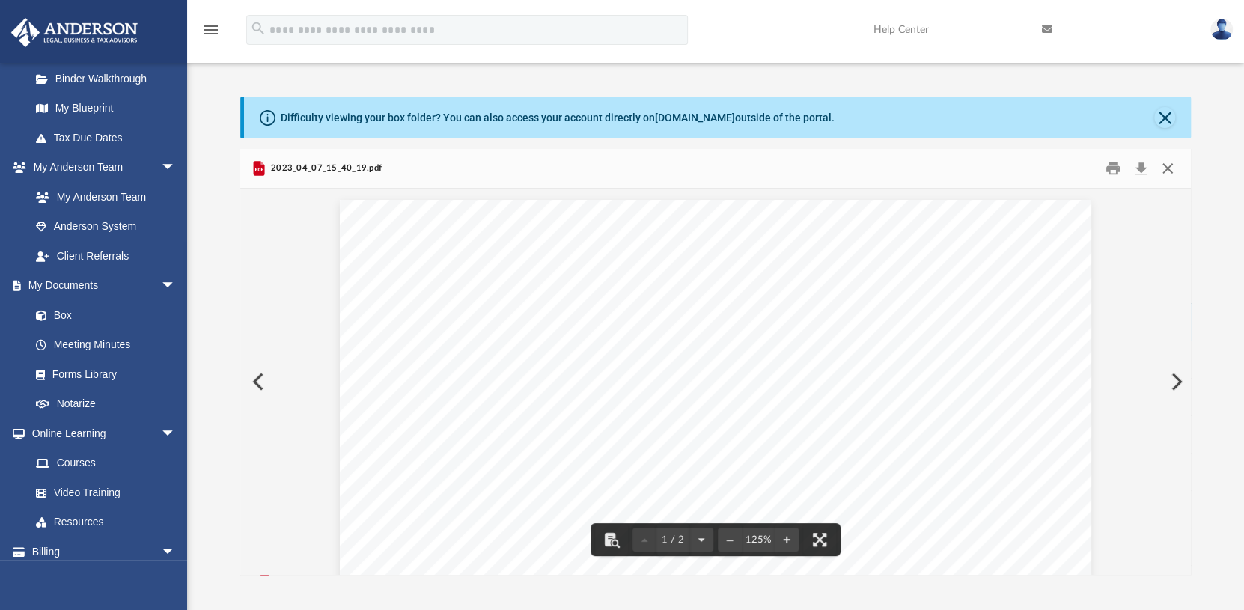
drag, startPoint x: 1168, startPoint y: 163, endPoint x: 1070, endPoint y: 208, distance: 107.8
click at [1168, 165] on button "Close" at bounding box center [1167, 168] width 27 height 23
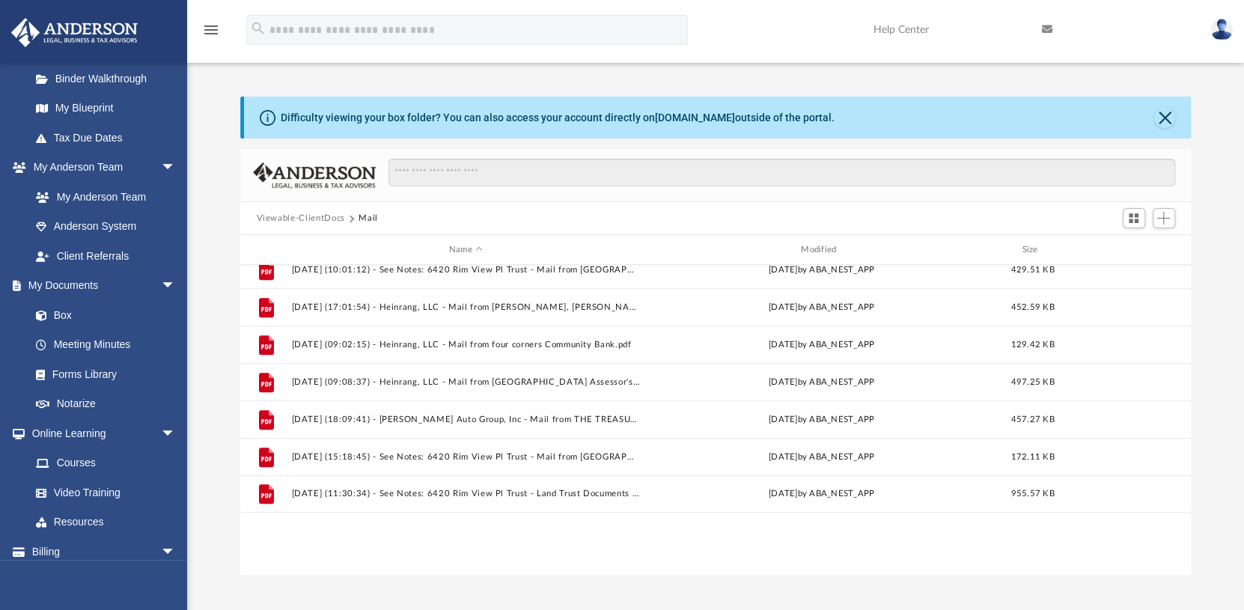
scroll to position [438, 0]
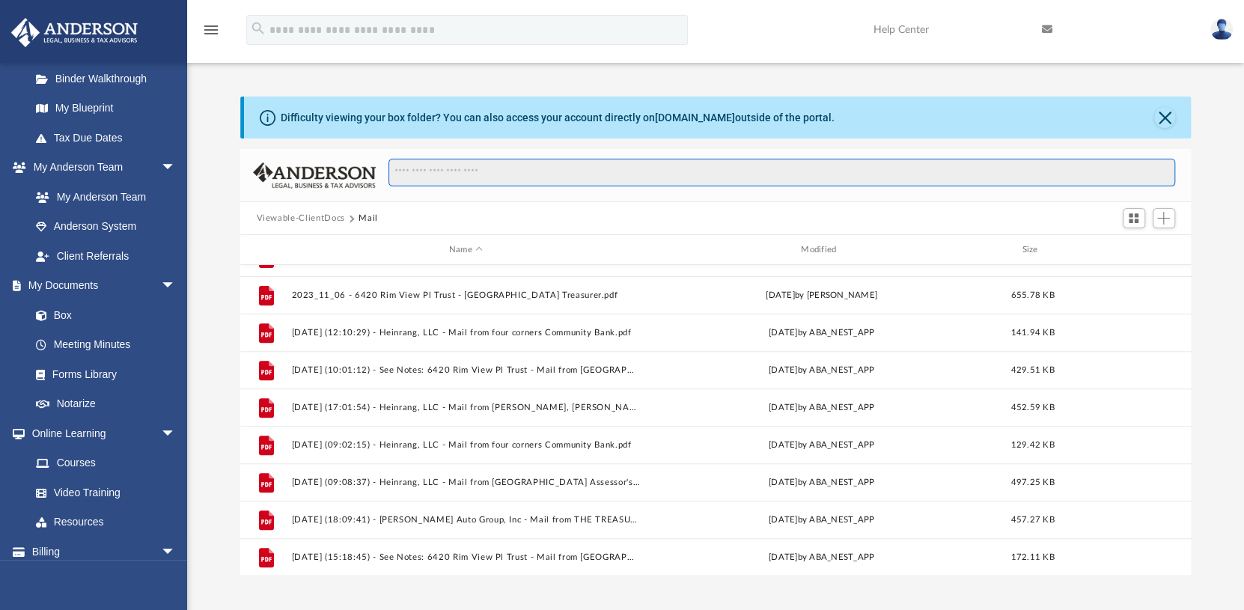
click at [572, 179] on input "Search files and folders" at bounding box center [781, 173] width 786 height 28
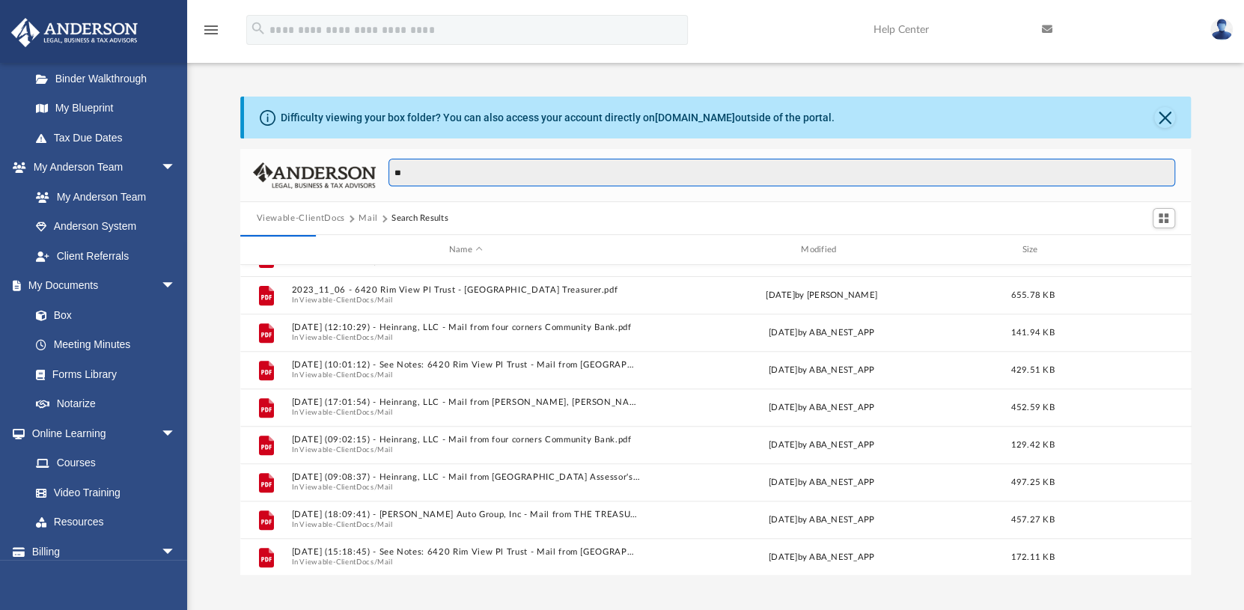
type input "*"
type input "********"
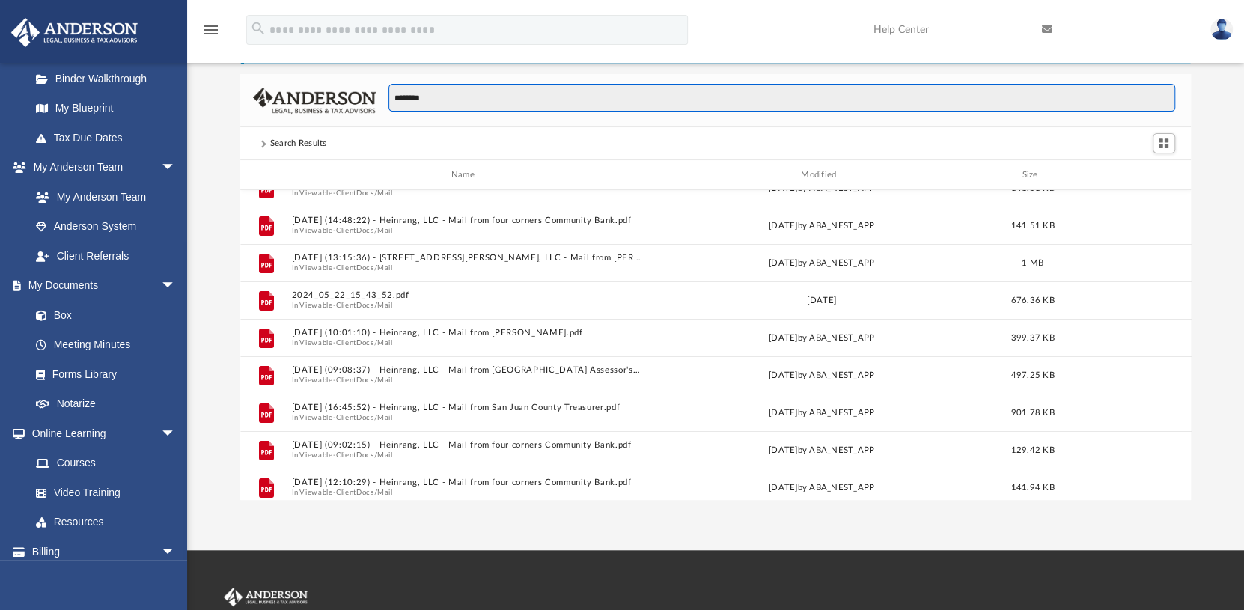
scroll to position [0, 0]
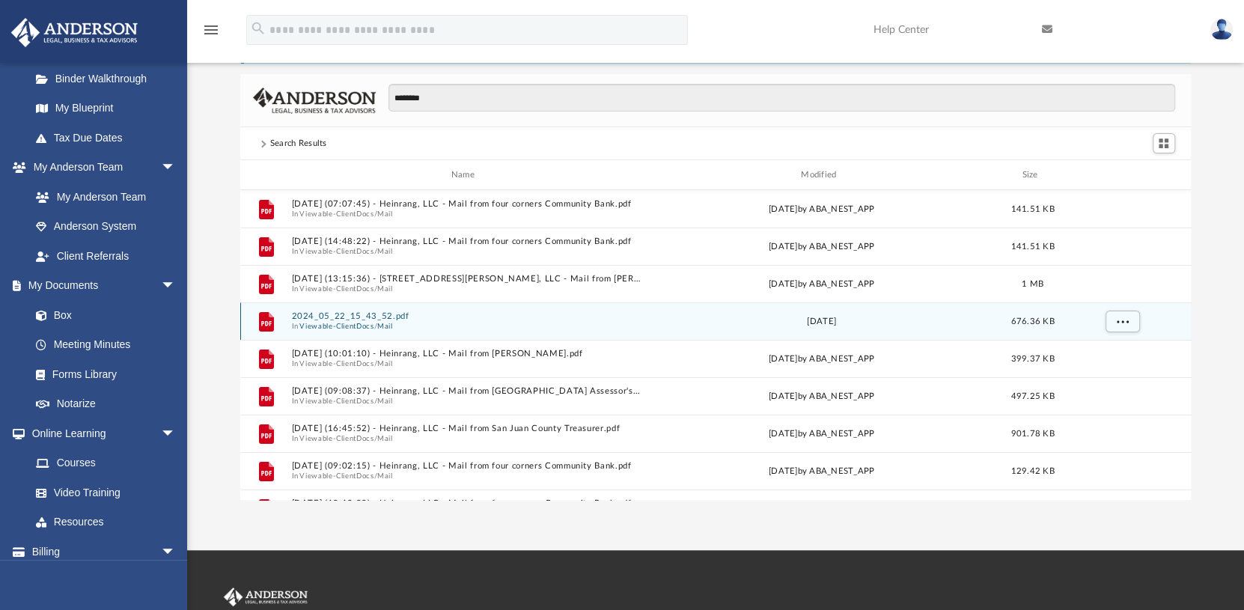
click at [333, 311] on button "2024_05_22_15_43_52.pdf" at bounding box center [465, 316] width 349 height 10
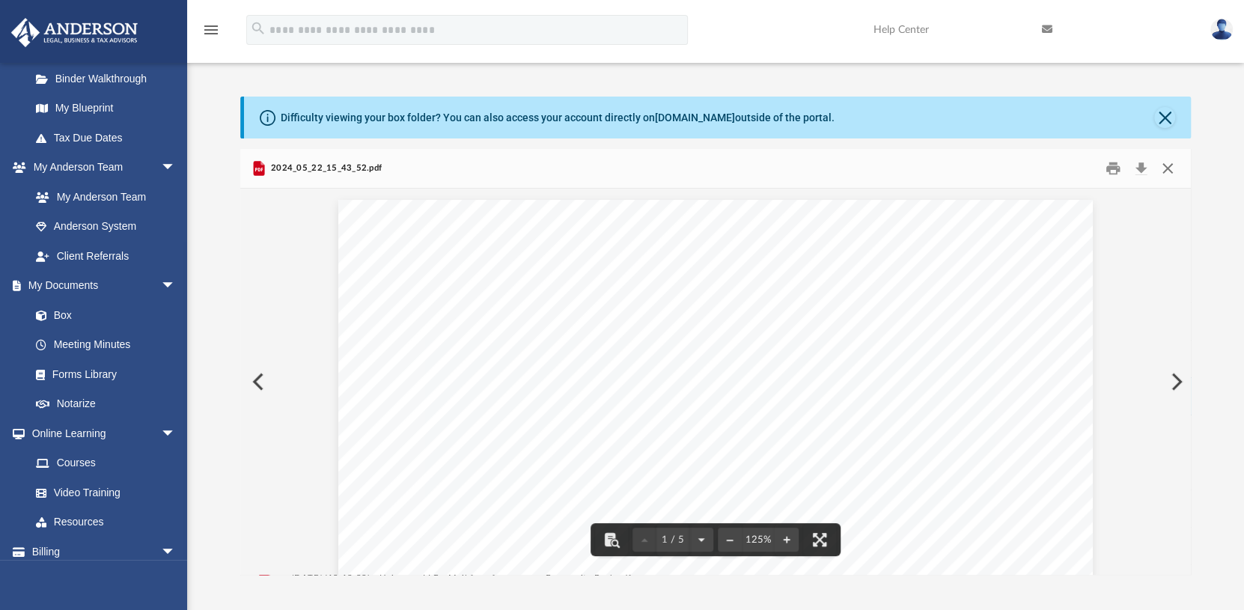
click at [1175, 170] on button "Close" at bounding box center [1167, 168] width 27 height 23
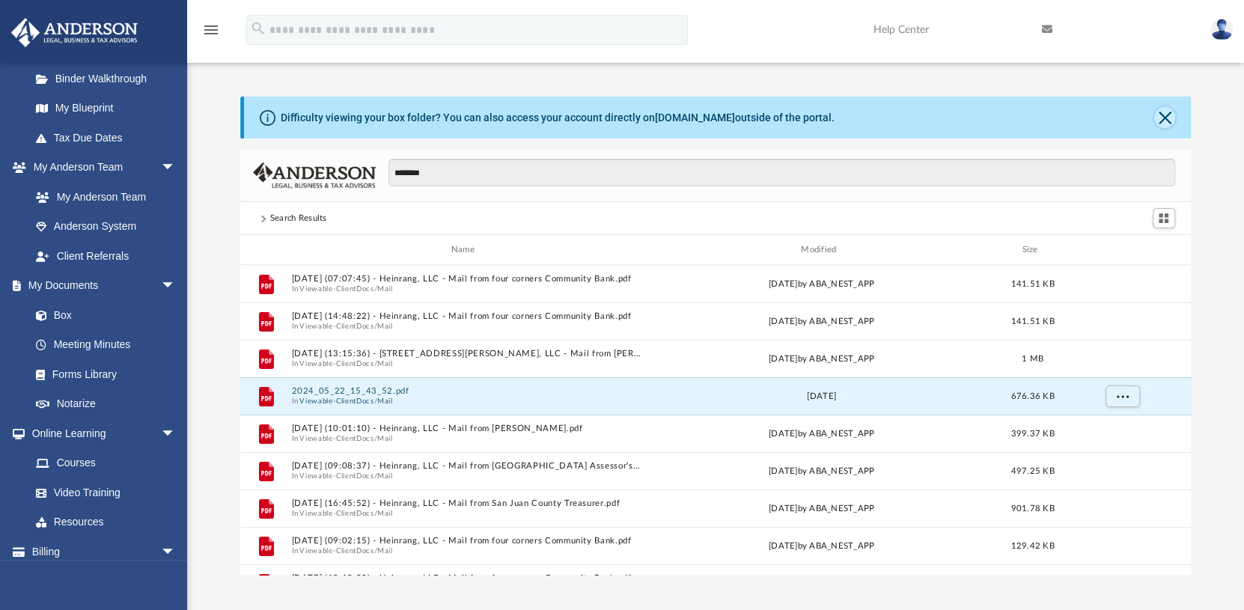
click at [1170, 114] on button "Close" at bounding box center [1164, 117] width 21 height 21
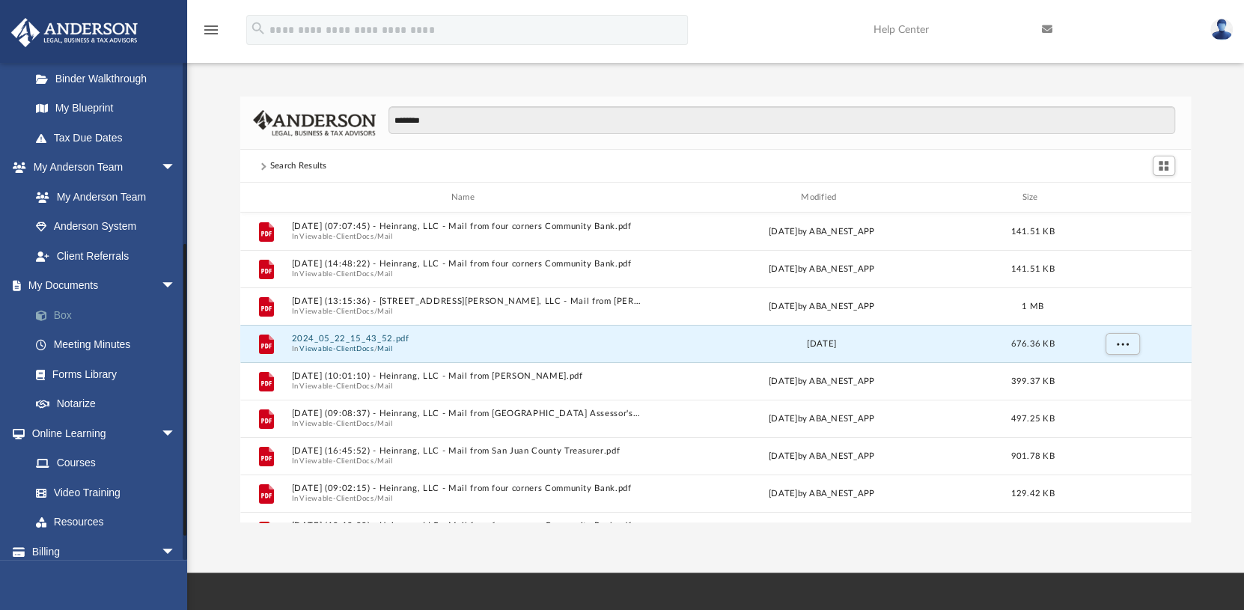
click at [64, 319] on link "Box" at bounding box center [109, 315] width 177 height 30
click at [67, 310] on link "Box" at bounding box center [109, 315] width 177 height 30
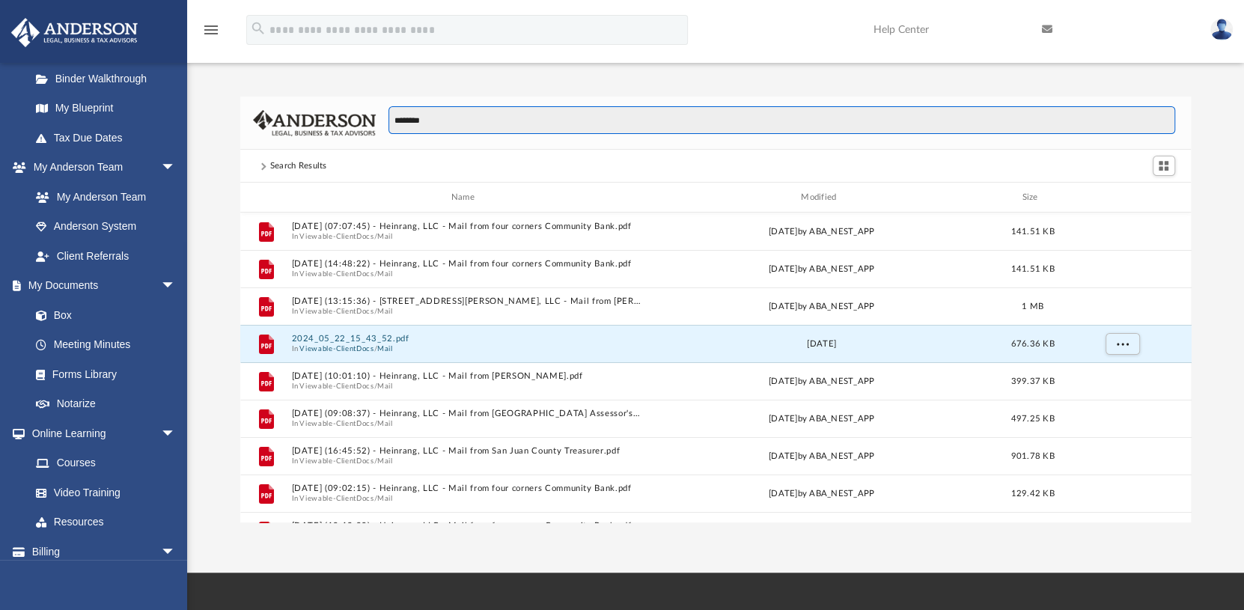
drag, startPoint x: 947, startPoint y: 106, endPoint x: 253, endPoint y: 118, distance: 694.6
click at [253, 118] on div "********" at bounding box center [715, 123] width 951 height 53
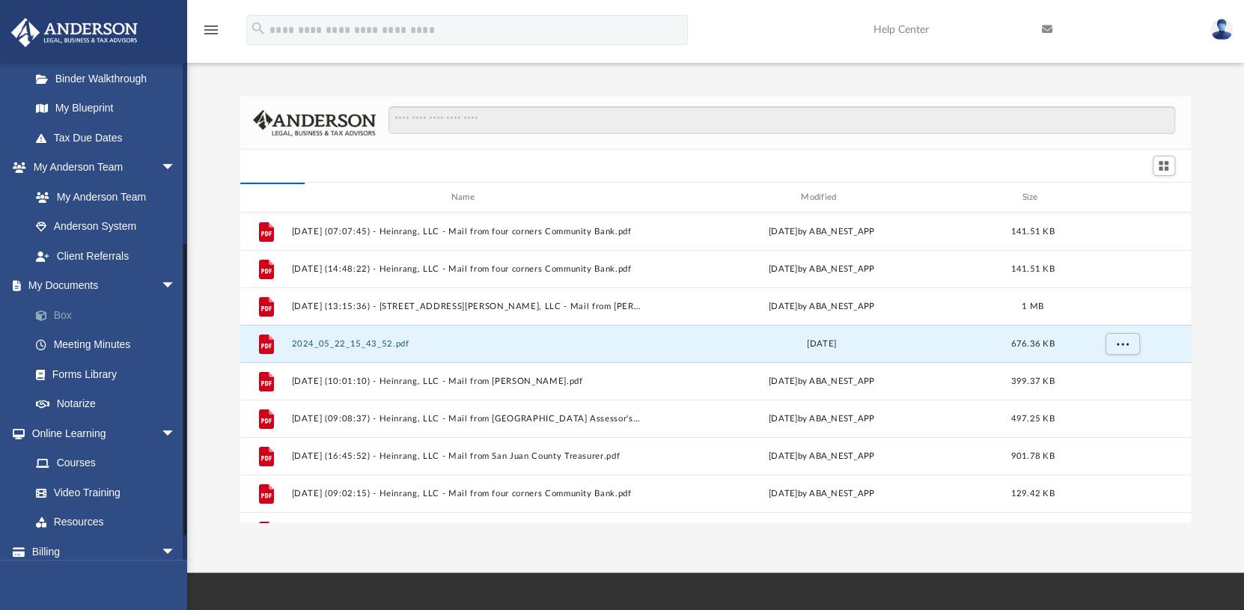
click at [56, 318] on link "Box" at bounding box center [109, 315] width 177 height 30
click at [64, 281] on link "My Documents arrow_drop_down" at bounding box center [104, 286] width 188 height 30
click at [161, 287] on span "arrow_drop_down" at bounding box center [176, 286] width 30 height 31
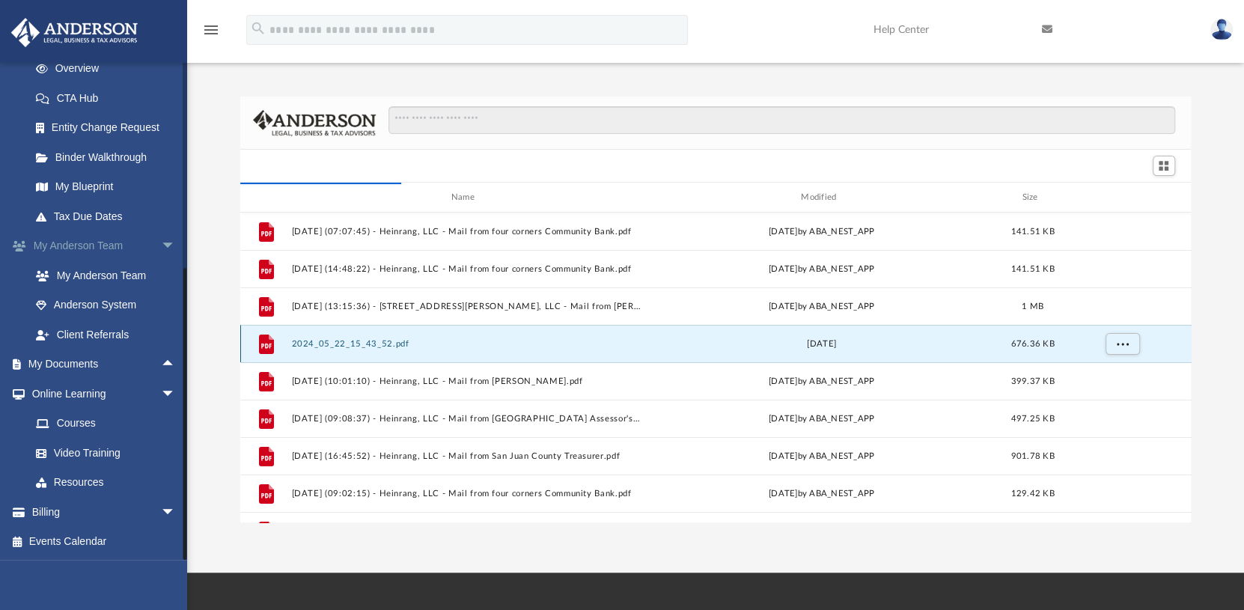
click at [161, 242] on span "arrow_drop_down" at bounding box center [176, 246] width 30 height 31
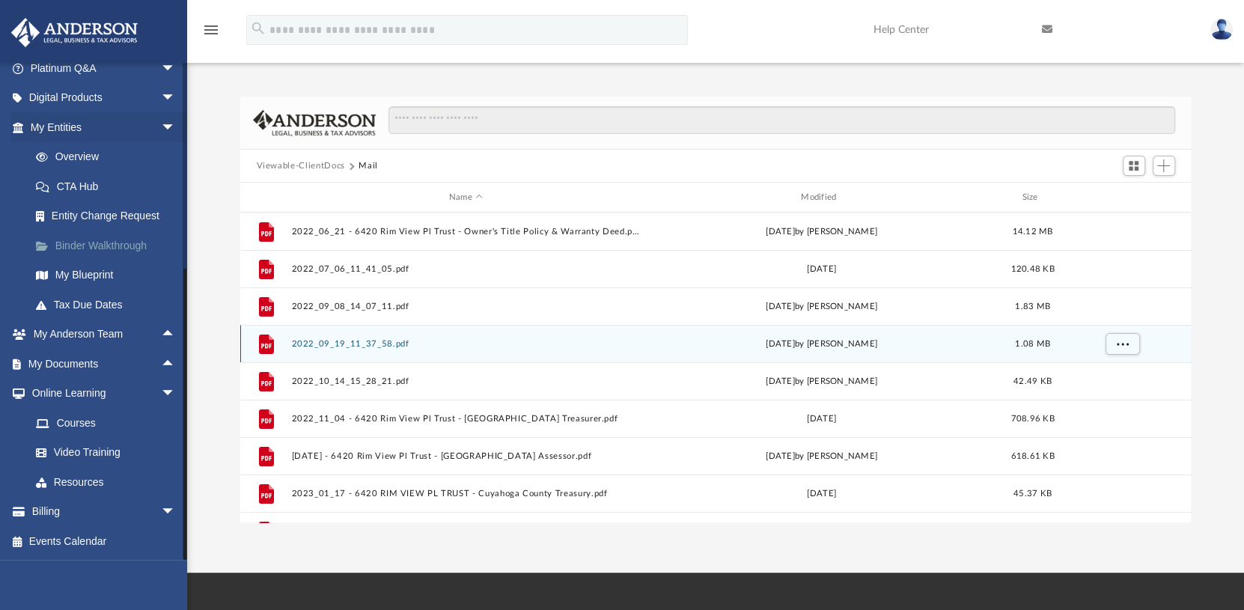
scroll to position [132, 0]
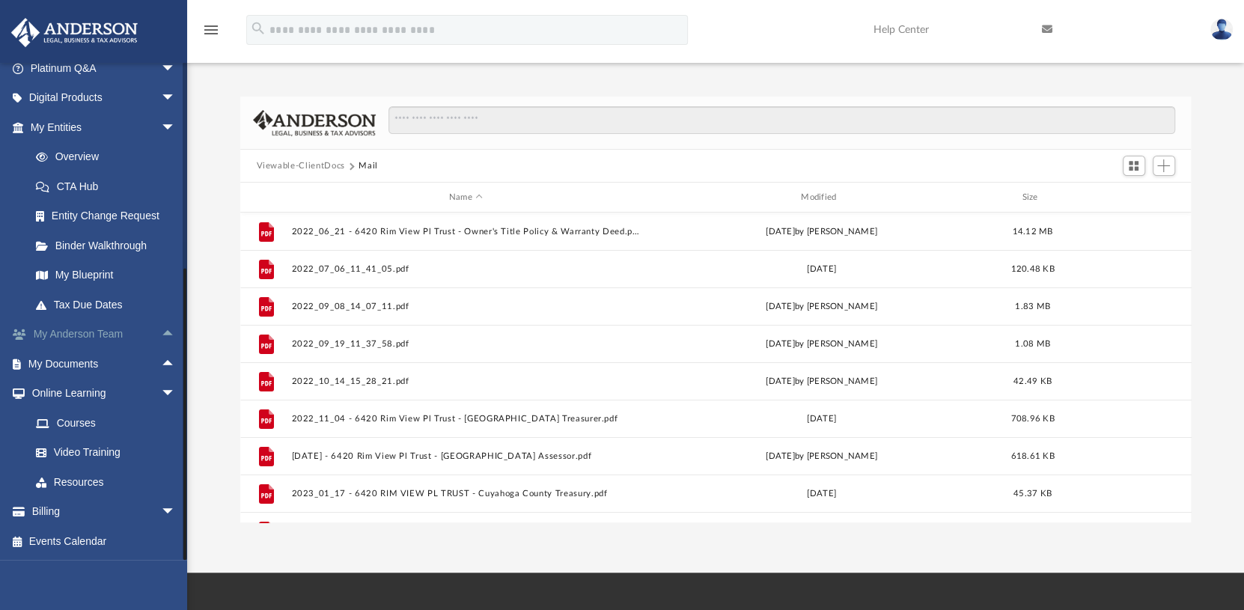
click at [161, 331] on span "arrow_drop_up" at bounding box center [176, 335] width 30 height 31
click at [161, 331] on span "arrow_drop_down" at bounding box center [176, 335] width 30 height 31
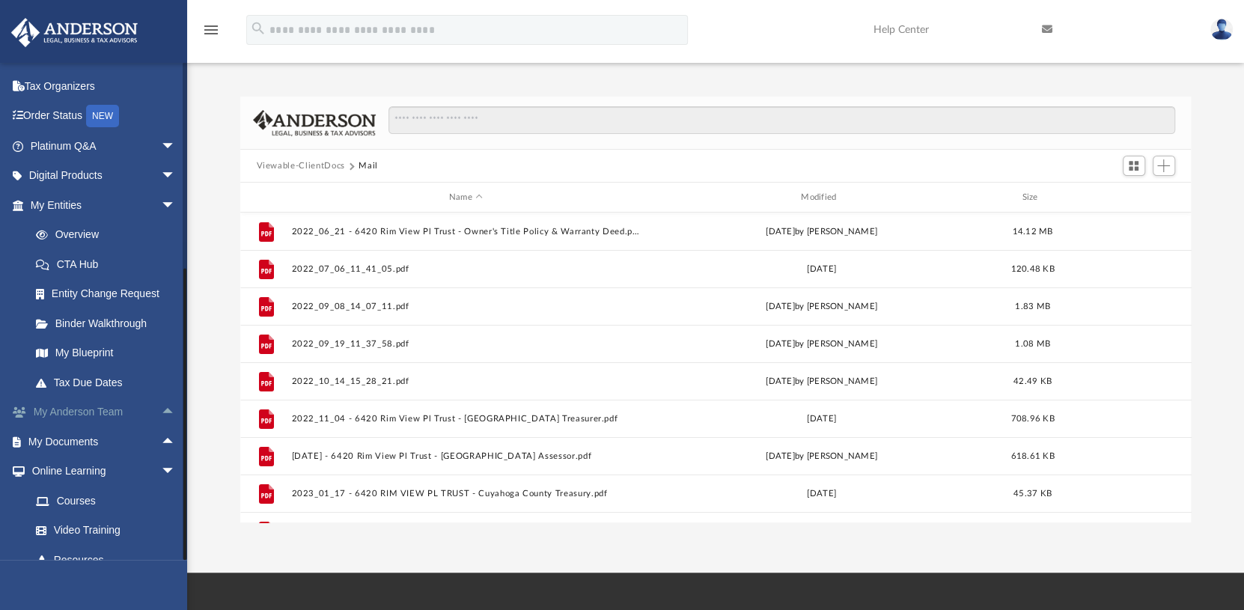
scroll to position [0, 0]
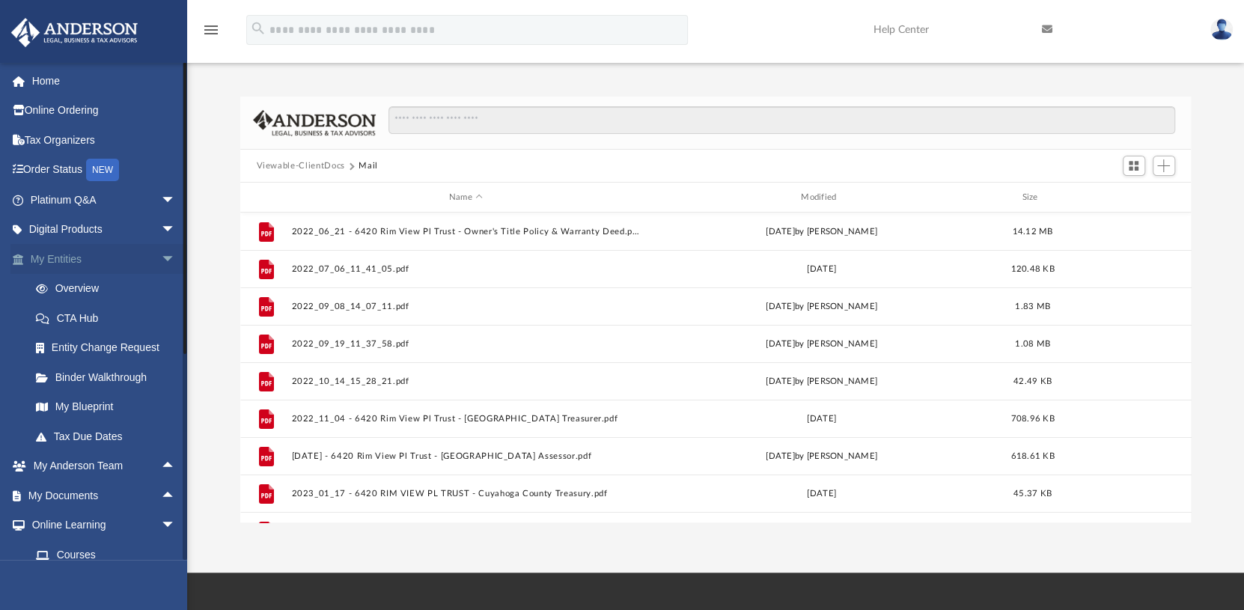
click at [161, 259] on span "arrow_drop_down" at bounding box center [176, 259] width 30 height 31
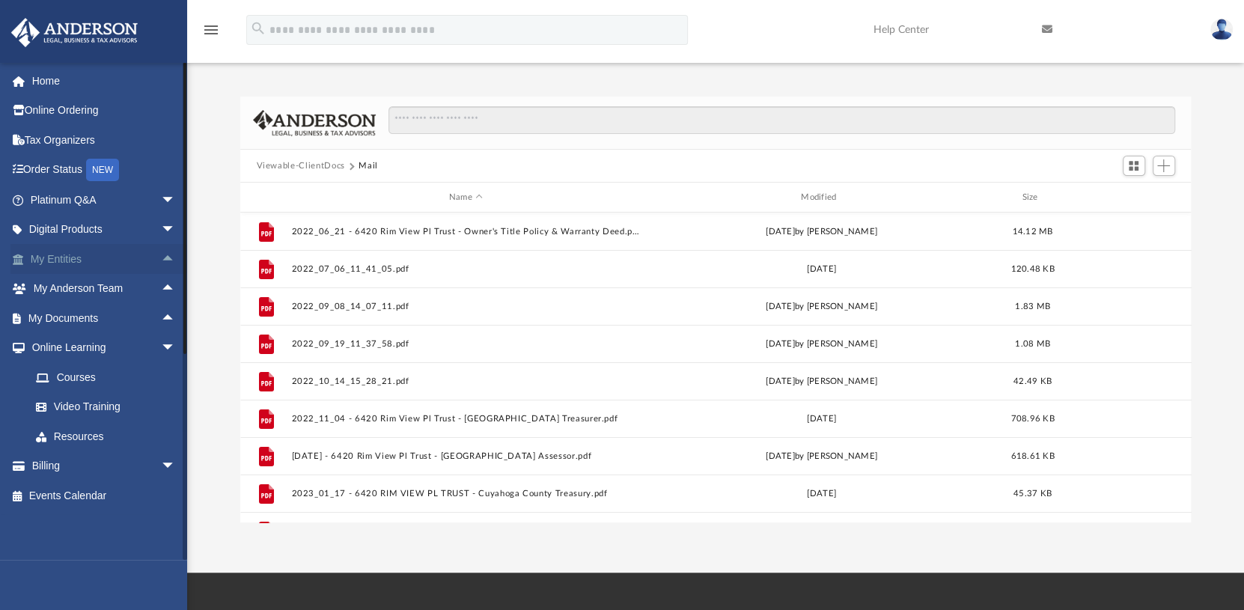
click at [161, 260] on span "arrow_drop_up" at bounding box center [176, 259] width 30 height 31
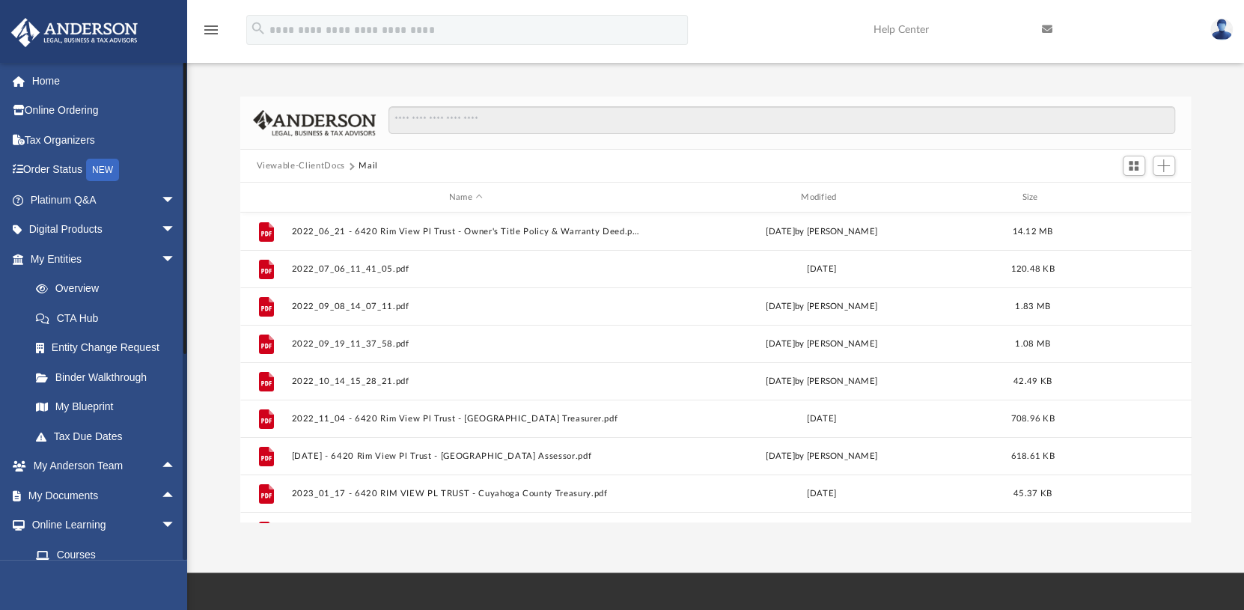
scroll to position [132, 0]
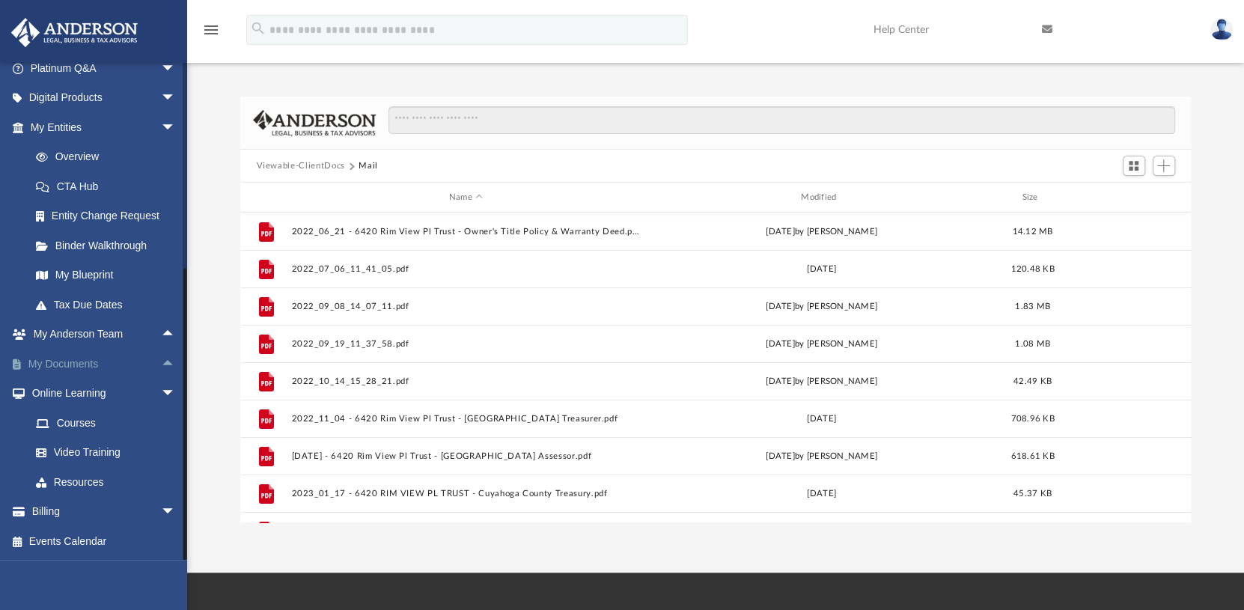
click at [161, 357] on span "arrow_drop_up" at bounding box center [176, 364] width 30 height 31
click at [57, 387] on link "Box" at bounding box center [109, 394] width 177 height 30
click at [302, 165] on button "Viewable-ClientDocs" at bounding box center [300, 165] width 88 height 13
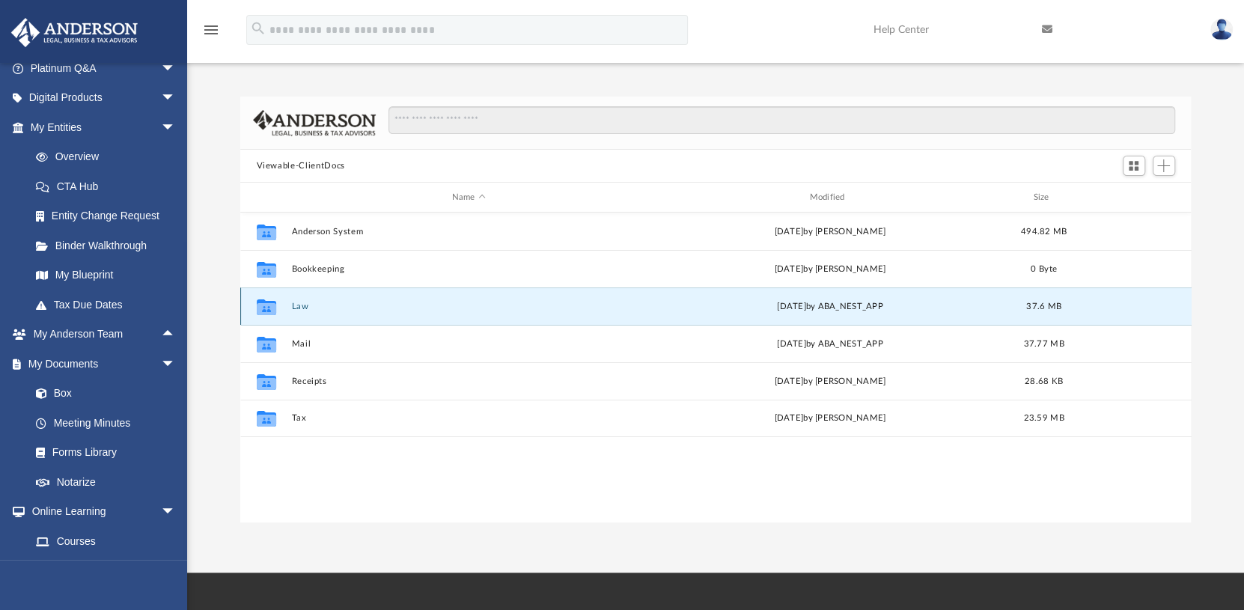
click at [295, 306] on button "Law" at bounding box center [468, 307] width 355 height 10
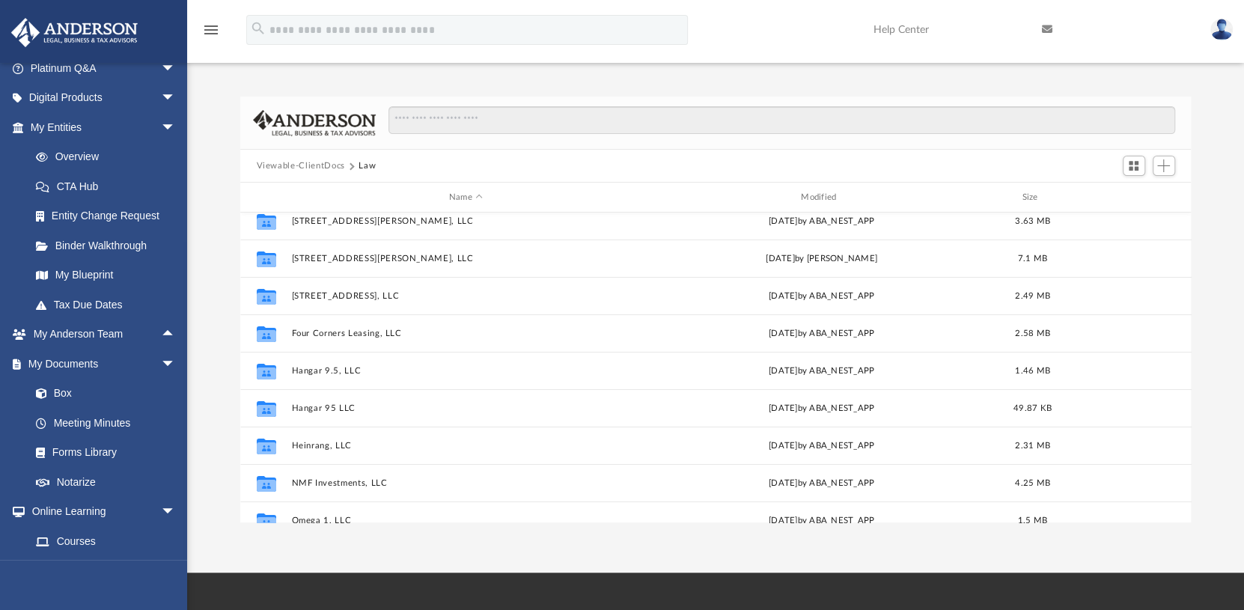
scroll to position [75, 0]
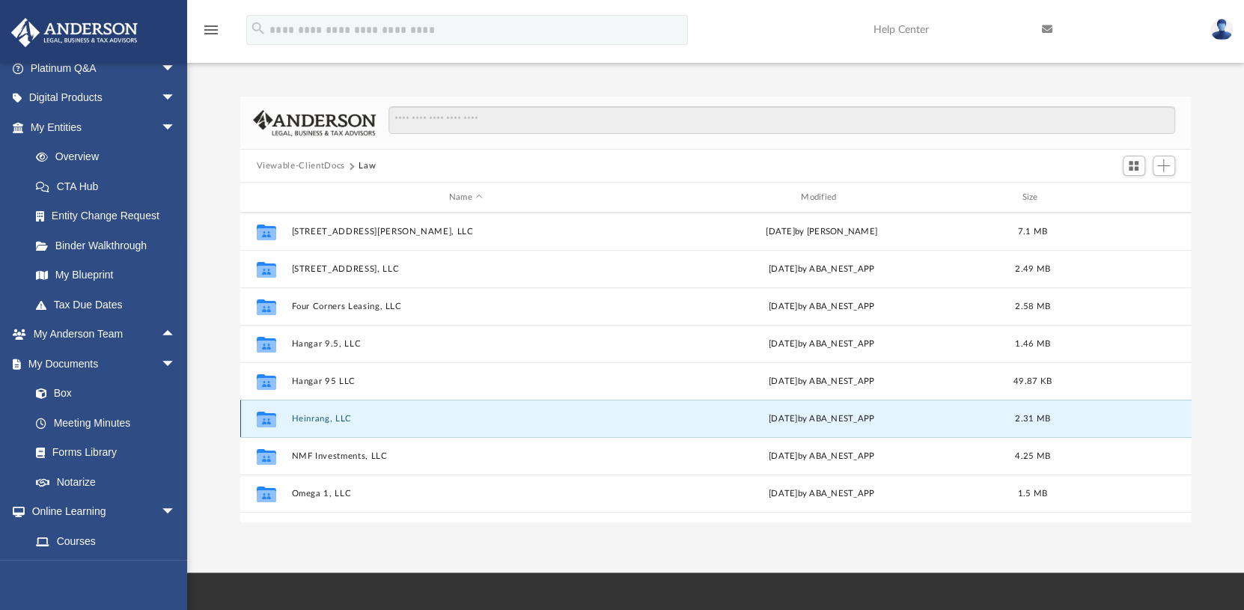
click at [306, 418] on button "Heinrang, LLC" at bounding box center [465, 419] width 349 height 10
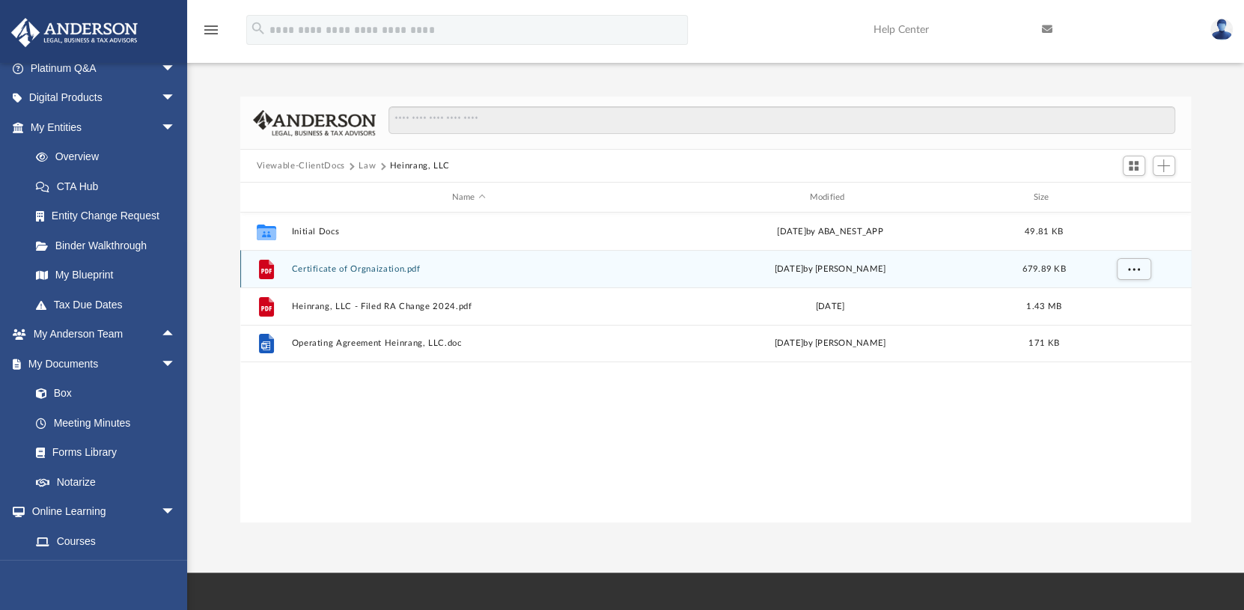
click at [391, 272] on button "Certificate of Orgnaization.pdf" at bounding box center [468, 269] width 355 height 10
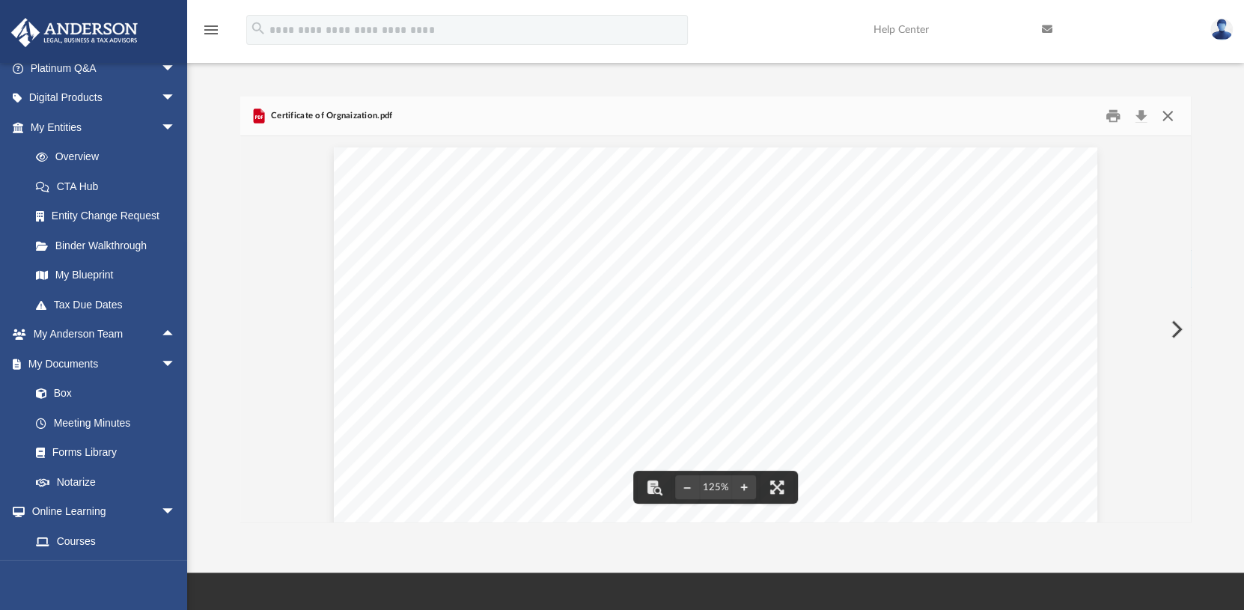
click at [1163, 113] on button "Close" at bounding box center [1167, 116] width 27 height 23
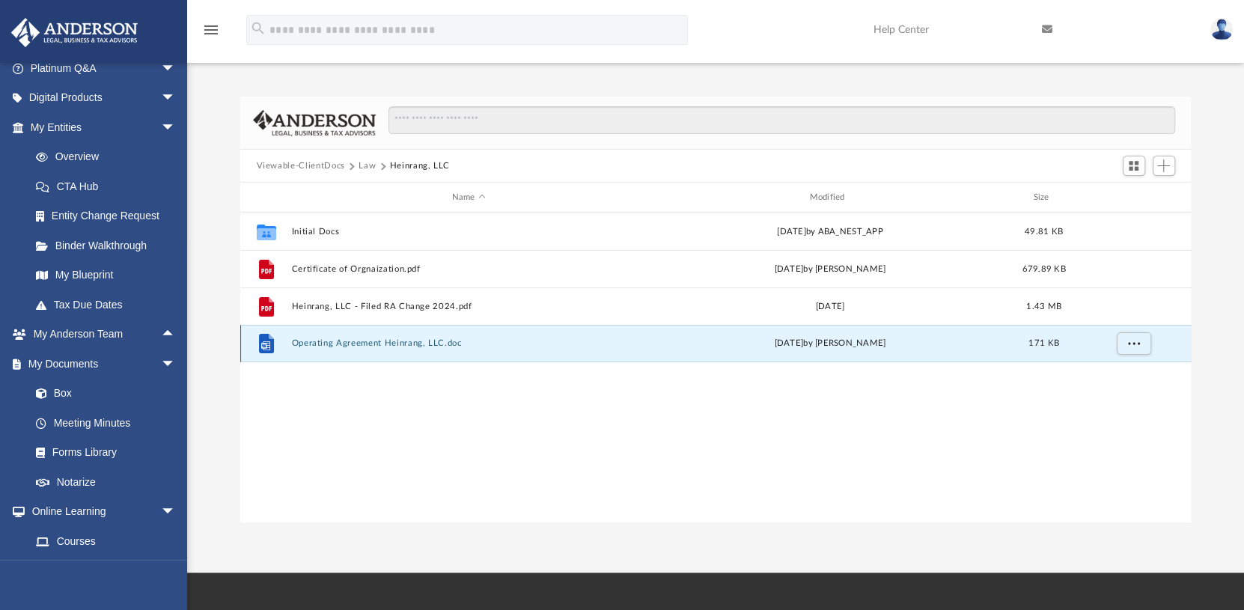
click at [357, 340] on button "Operating Agreement Heinrang, LLC.doc" at bounding box center [468, 343] width 355 height 10
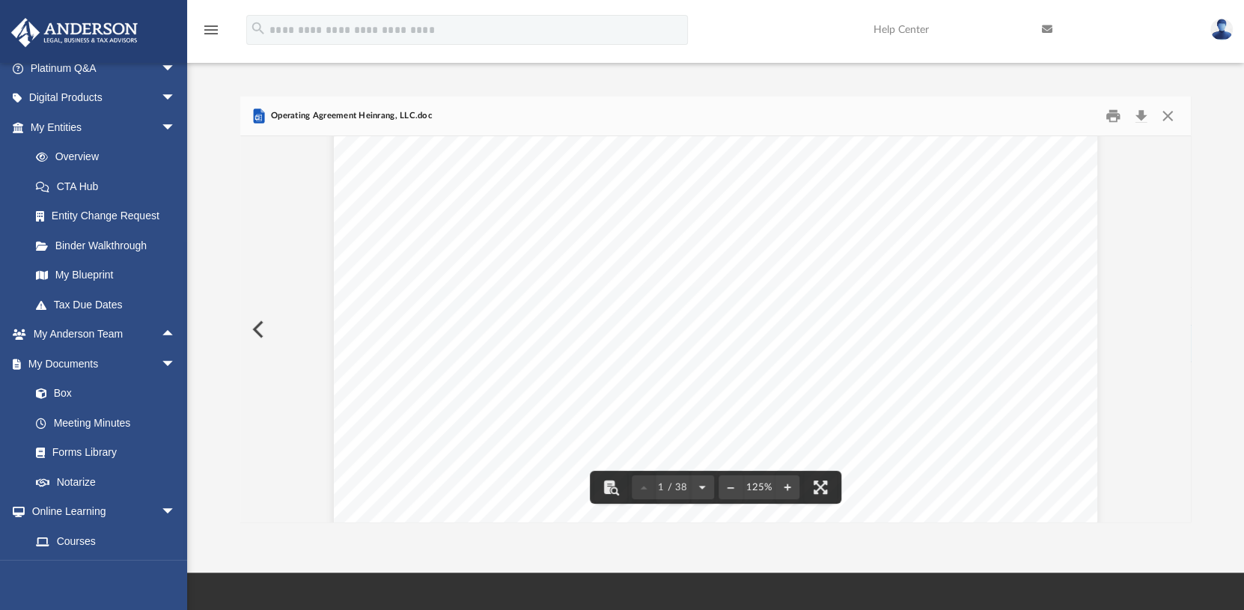
scroll to position [75, 0]
drag, startPoint x: 1163, startPoint y: 112, endPoint x: 1152, endPoint y: 122, distance: 14.3
click at [1164, 113] on button "Close" at bounding box center [1167, 116] width 27 height 23
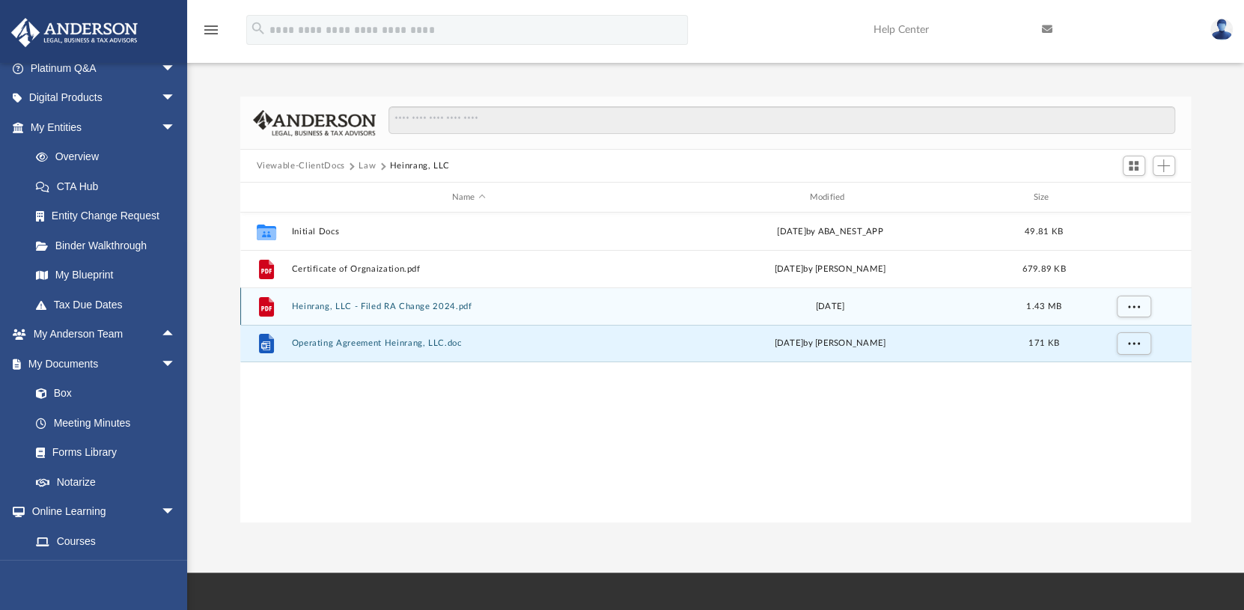
click at [370, 306] on button "Heinrang, LLC - Filed RA Change 2024.pdf" at bounding box center [468, 307] width 355 height 10
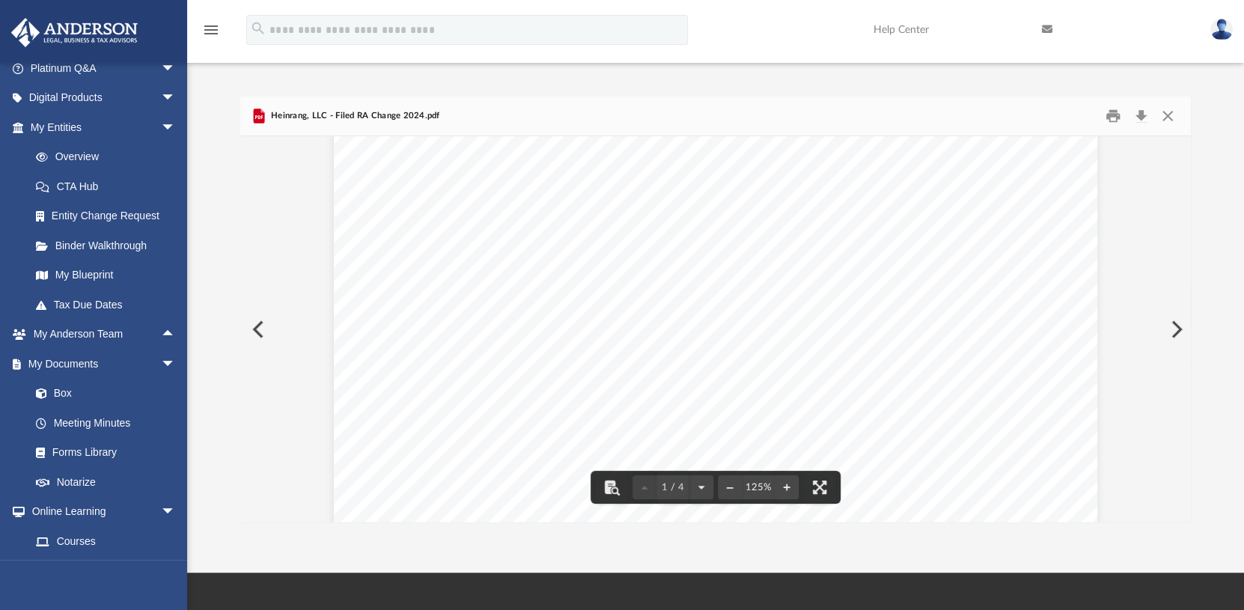
scroll to position [0, 0]
drag, startPoint x: 1164, startPoint y: 112, endPoint x: 815, endPoint y: 290, distance: 391.9
click at [1164, 113] on button "Close" at bounding box center [1167, 116] width 27 height 23
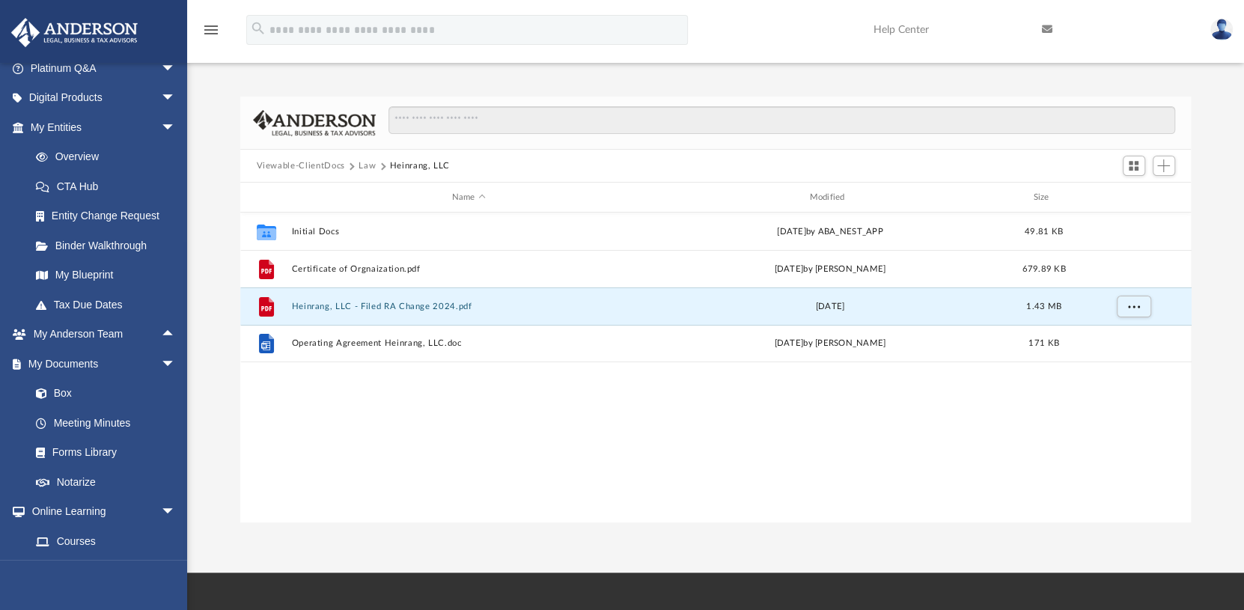
drag, startPoint x: 364, startPoint y: 165, endPoint x: 379, endPoint y: 162, distance: 15.4
click at [364, 165] on button "Law" at bounding box center [366, 165] width 17 height 13
